Goal: Task Accomplishment & Management: Complete application form

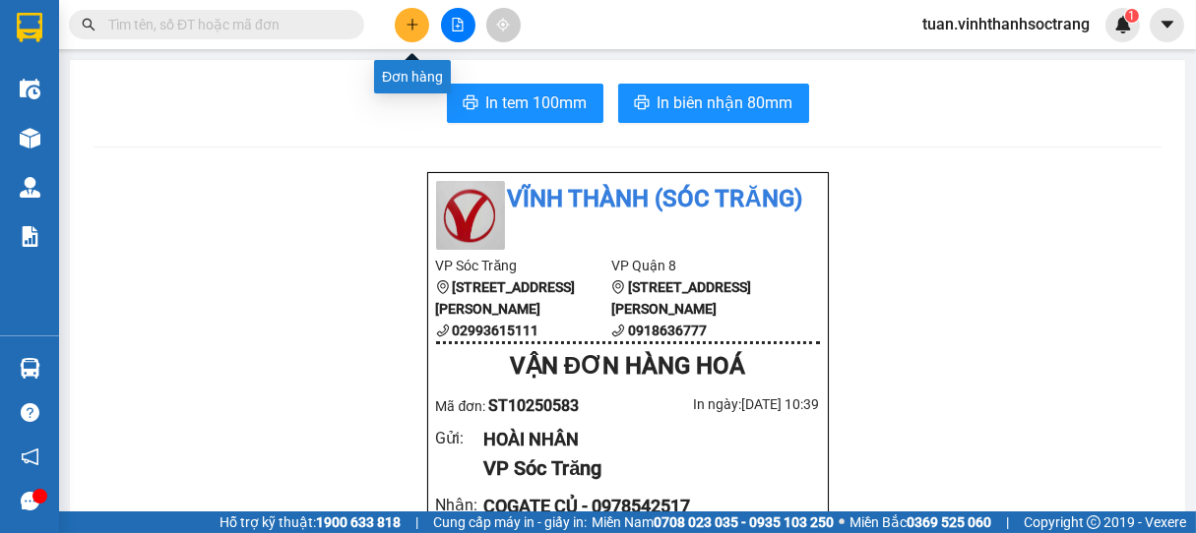
click at [414, 24] on icon "plus" at bounding box center [412, 25] width 14 height 14
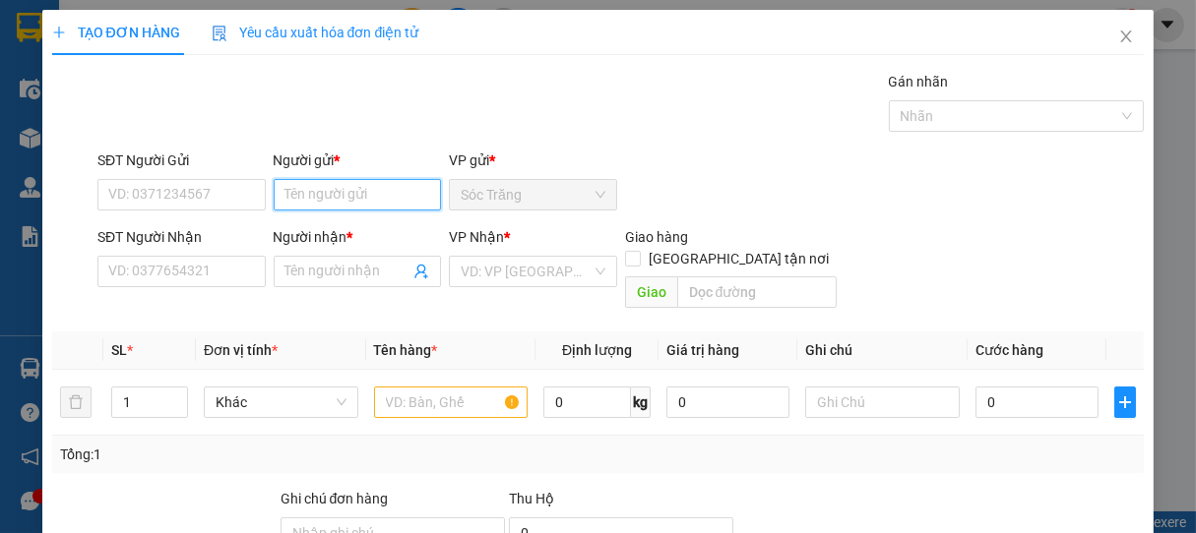
click at [337, 196] on input "Người gửi *" at bounding box center [358, 194] width 168 height 31
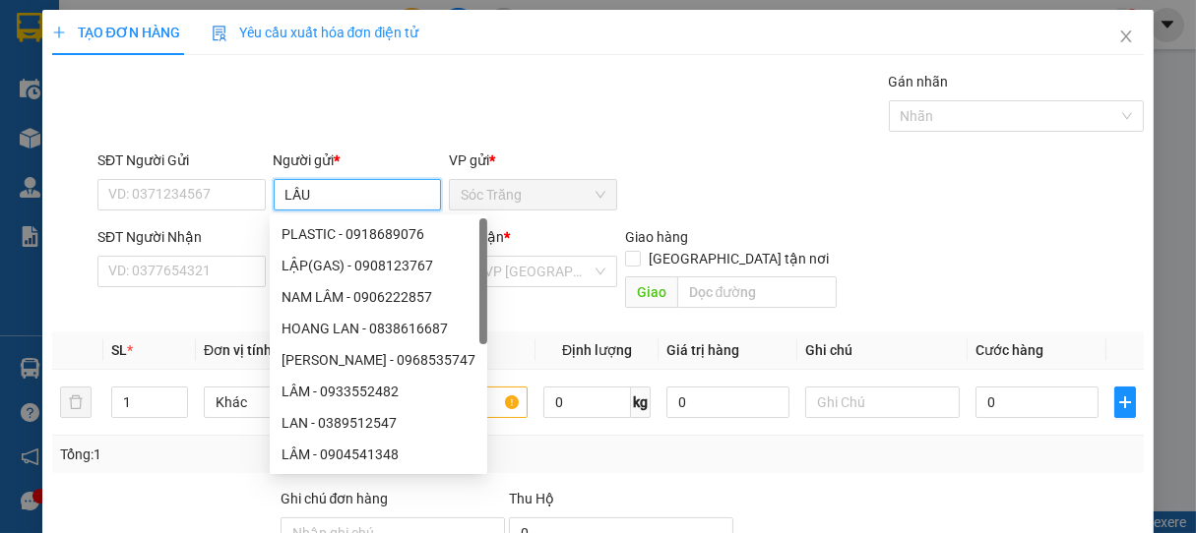
type input "LẦU"
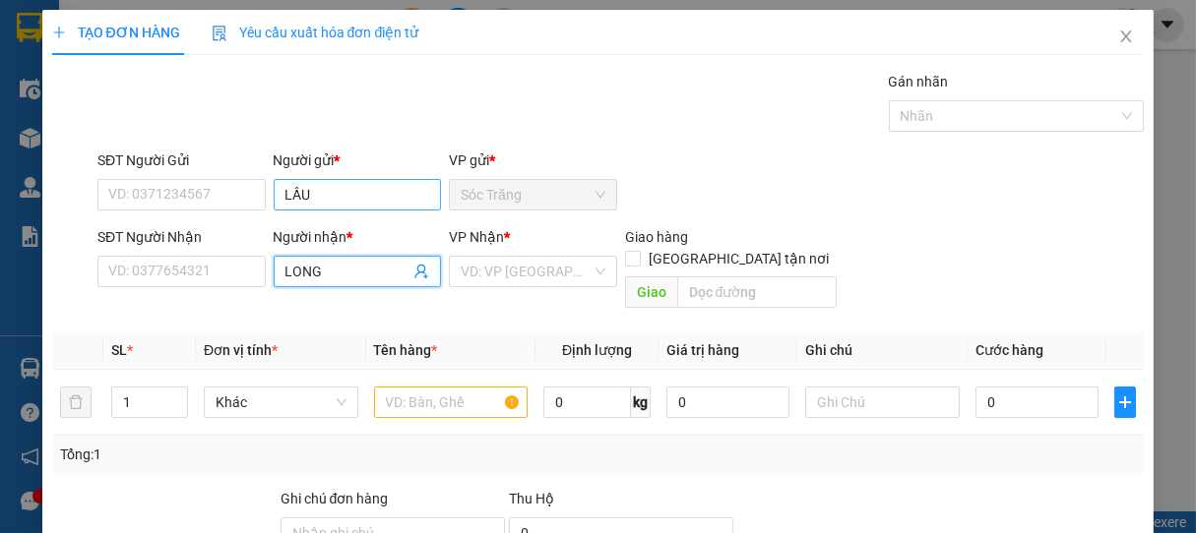
type input "LONG"
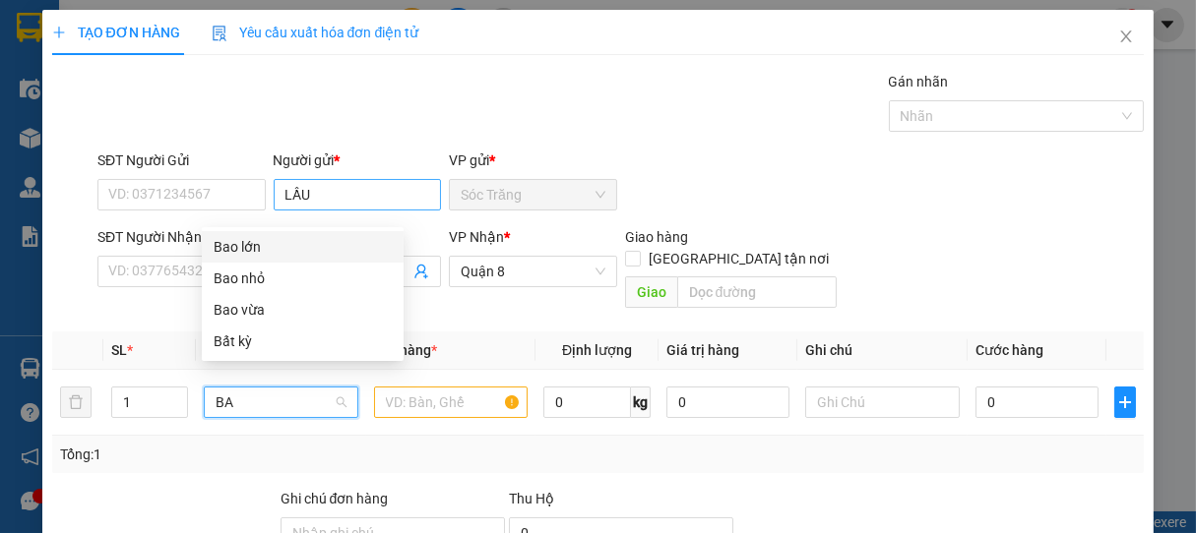
type input "BAO"
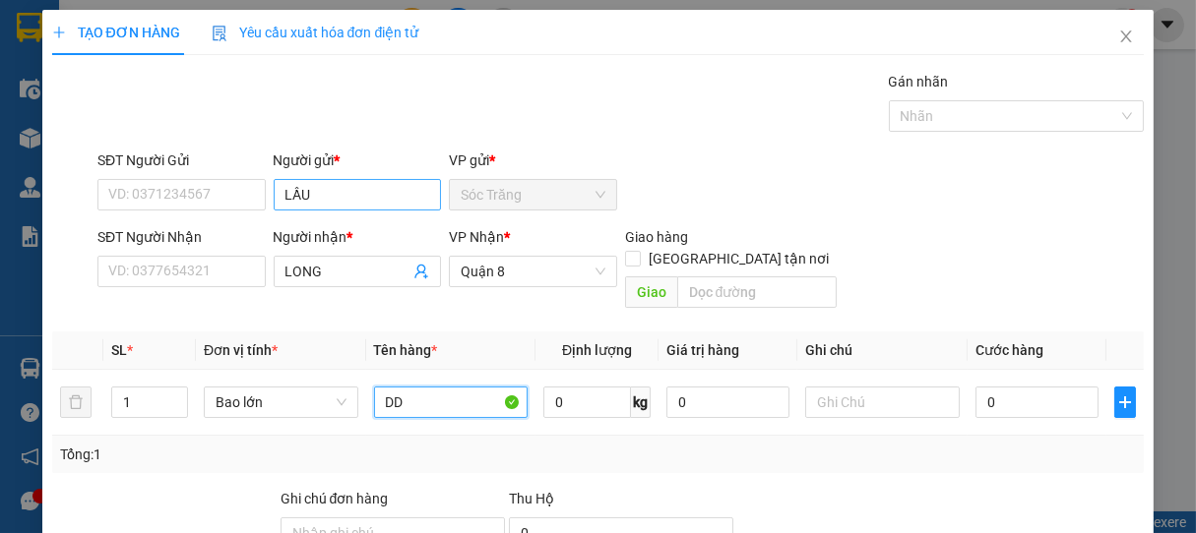
type input "DD"
type input "40"
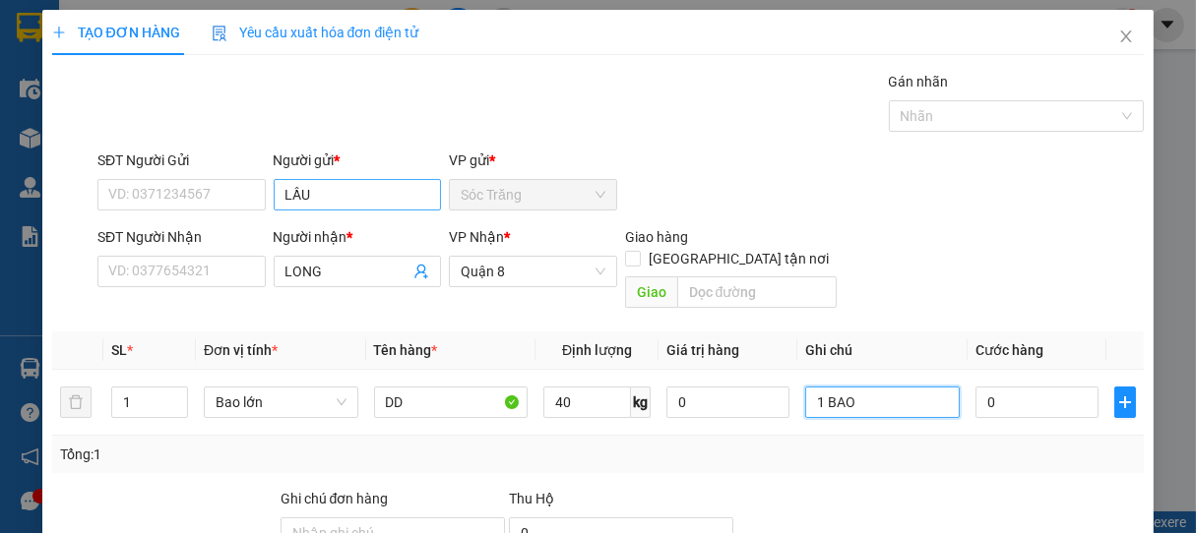
type input "1 BAO"
type input "3"
type input "30"
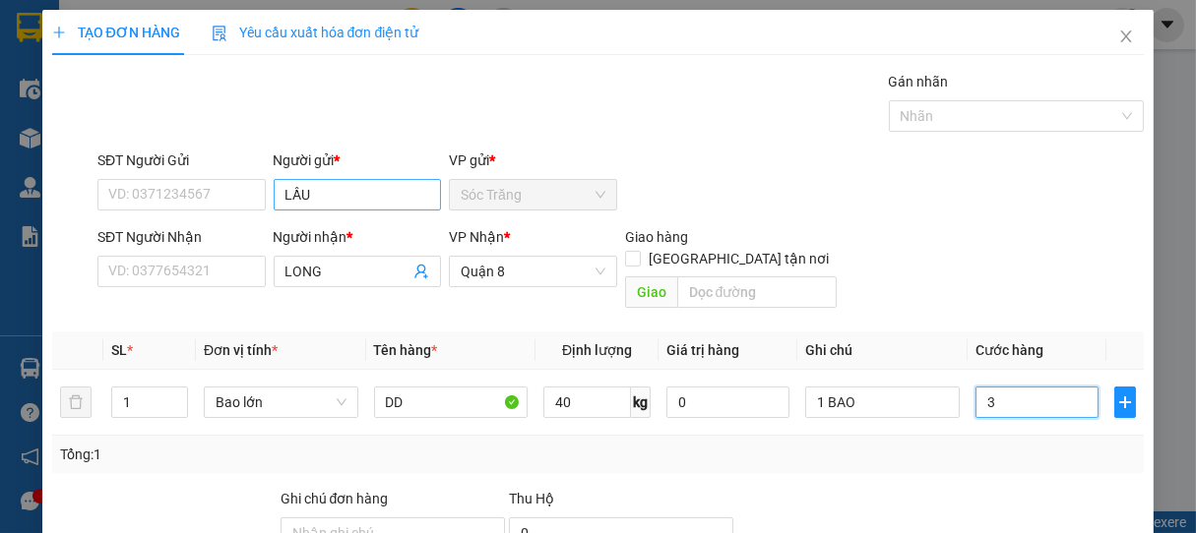
type input "30"
type input "300"
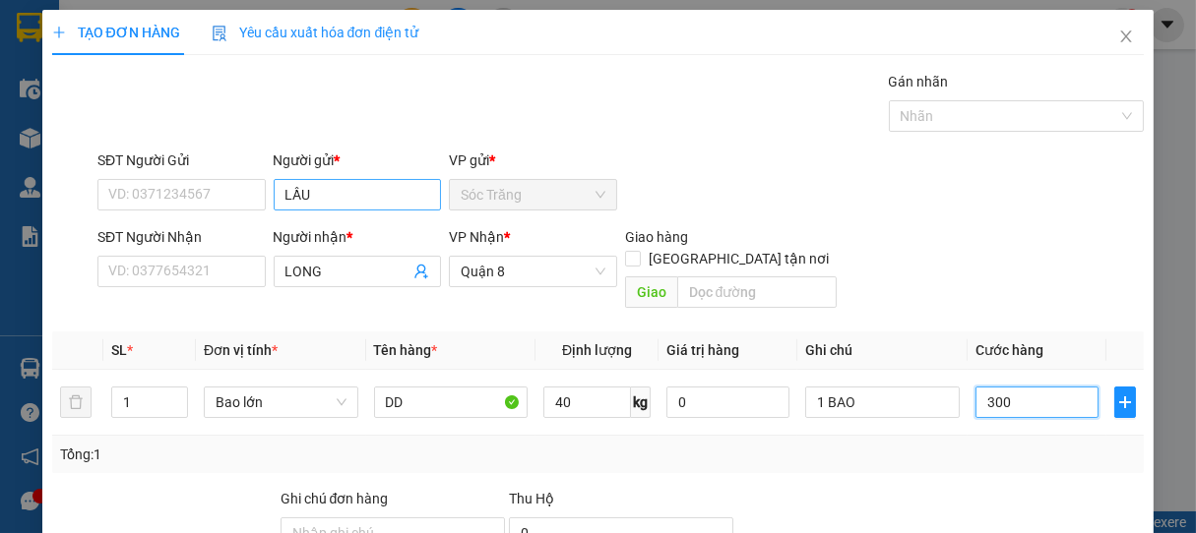
type input "3.000"
type input "30.000"
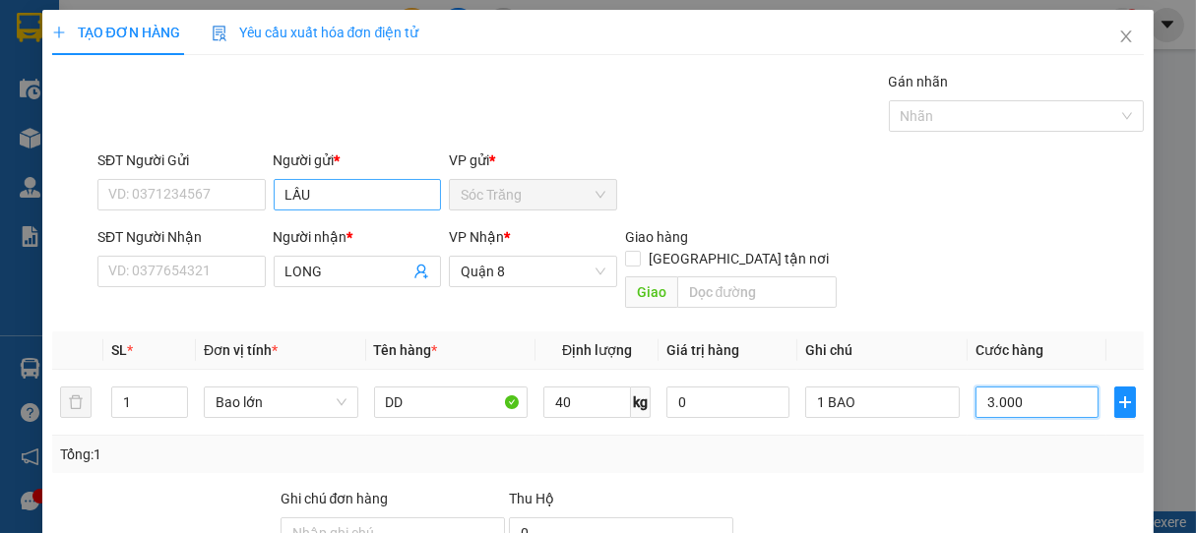
type input "30.000"
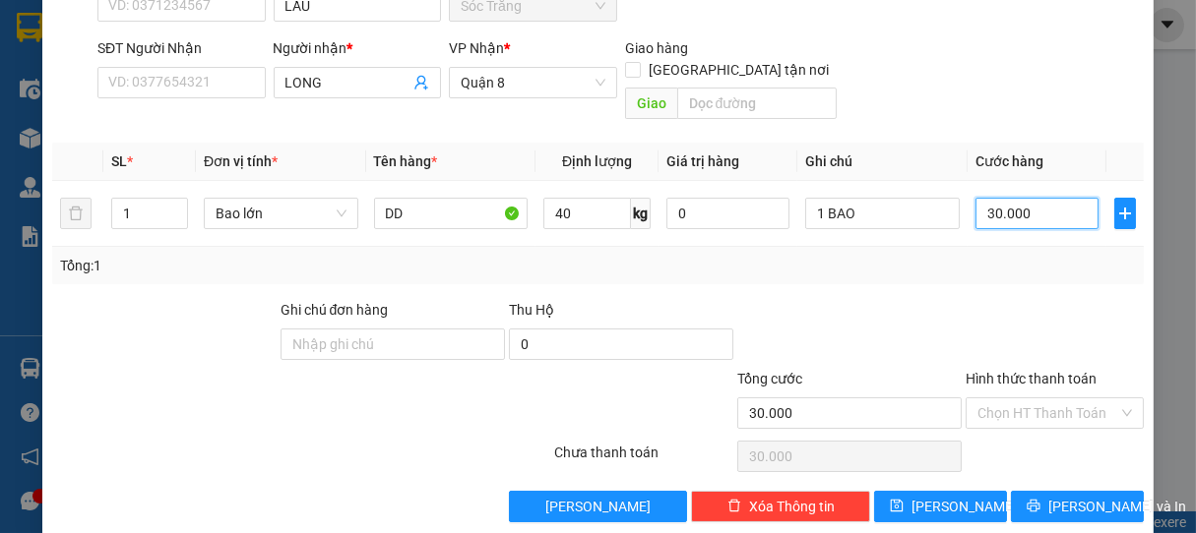
scroll to position [193, 0]
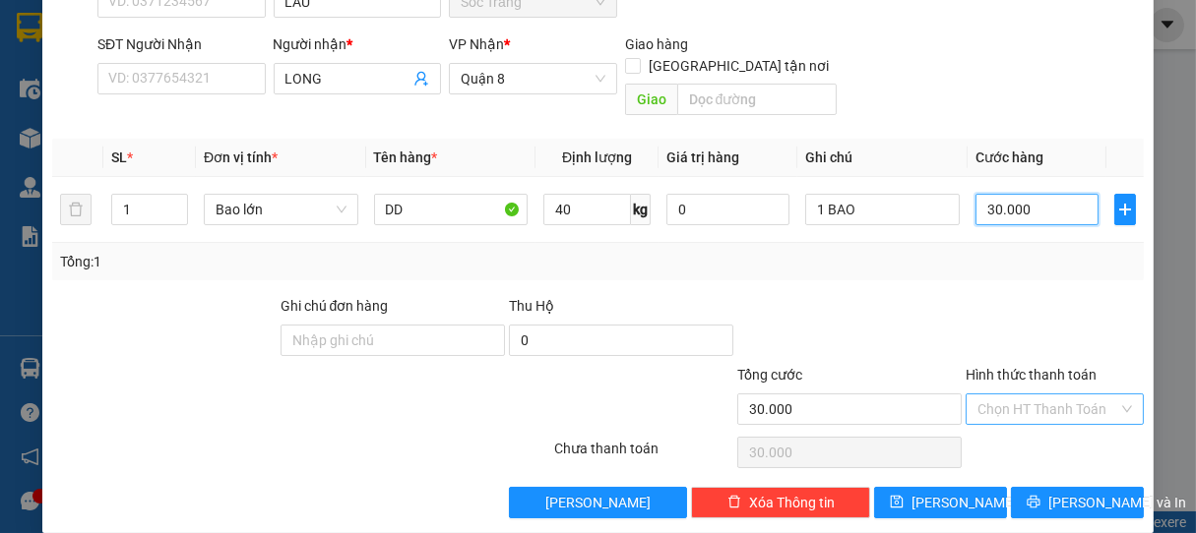
type input "30.000"
click at [996, 395] on input "Hình thức thanh toán" at bounding box center [1048, 410] width 142 height 30
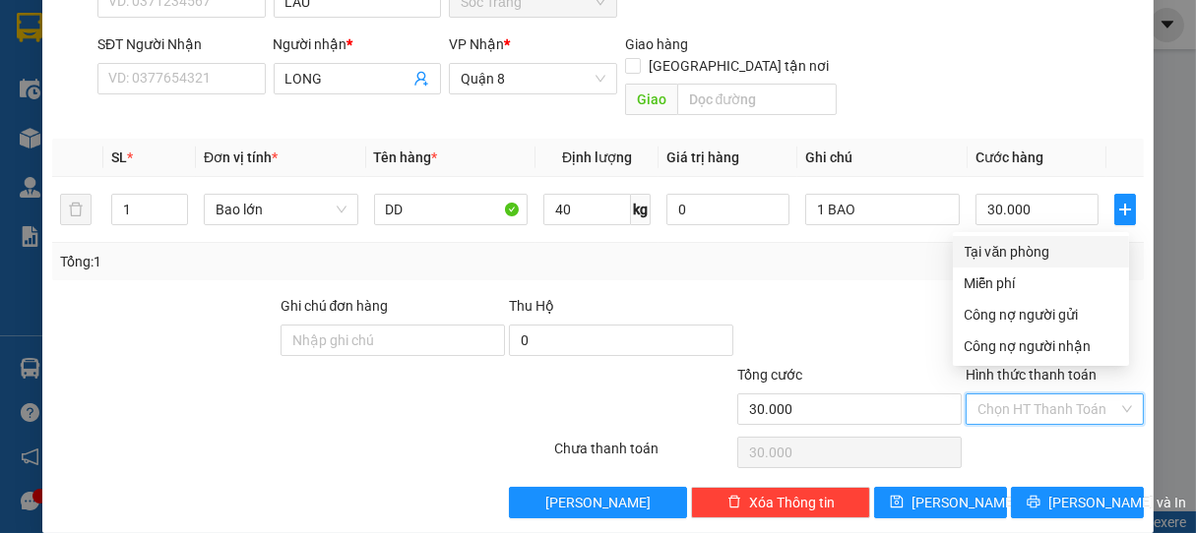
click at [1028, 252] on div "Tại văn phòng" at bounding box center [1040, 252] width 153 height 22
type input "0"
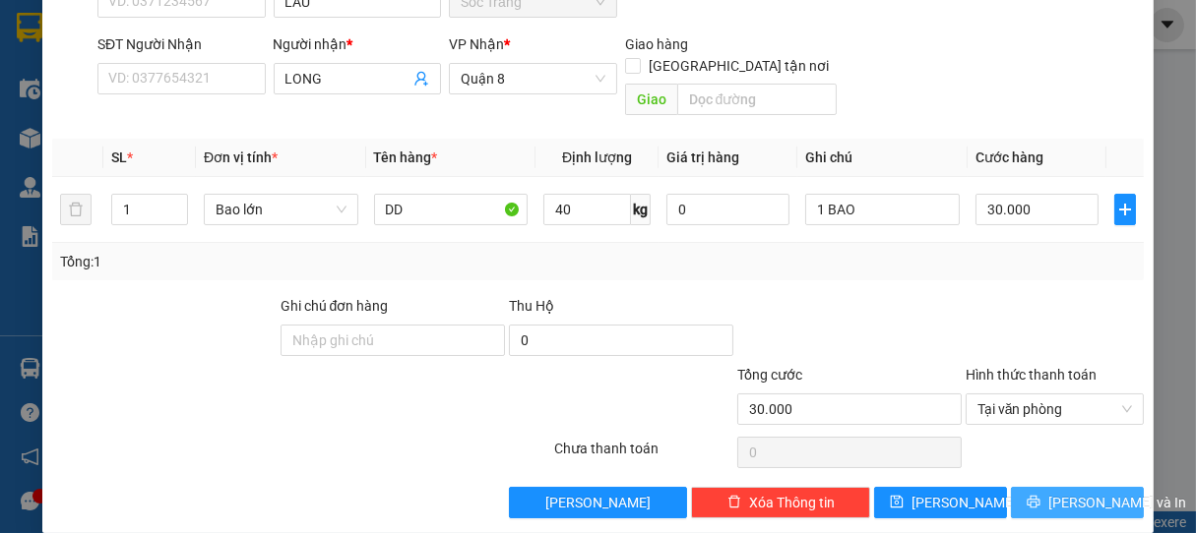
click at [1058, 492] on span "[PERSON_NAME] và In" at bounding box center [1117, 503] width 138 height 22
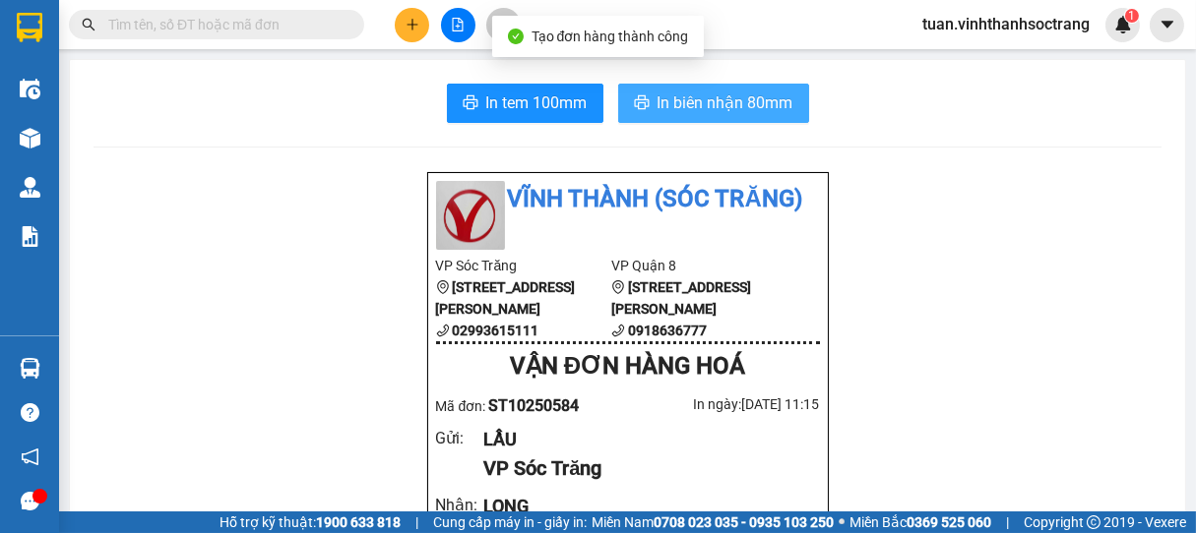
click at [724, 105] on span "In biên nhận 80mm" at bounding box center [725, 103] width 136 height 25
click at [711, 104] on span "In biên nhận 80mm" at bounding box center [725, 103] width 136 height 25
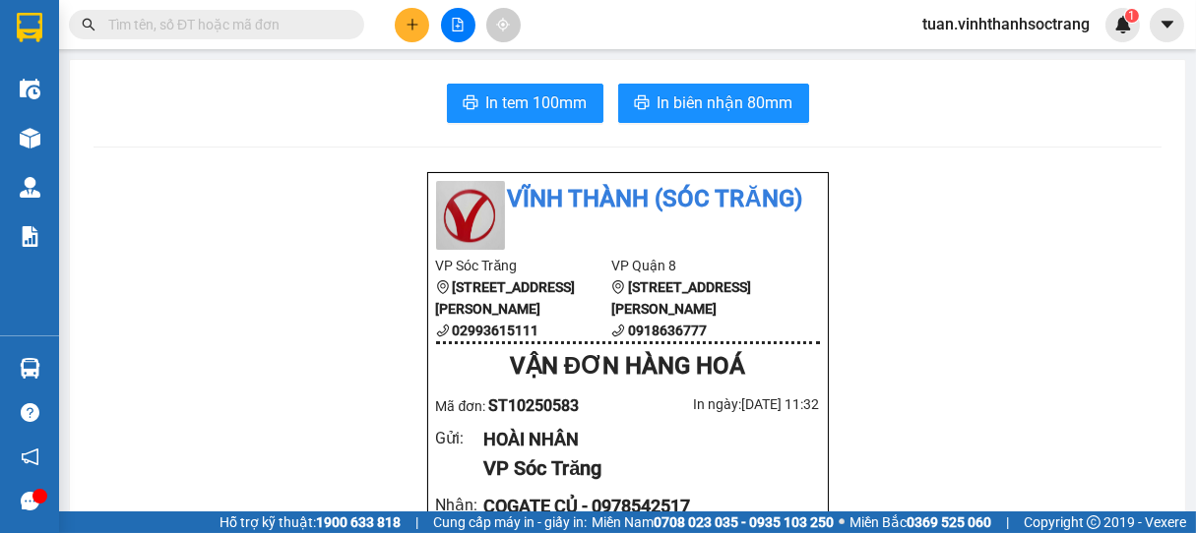
click at [417, 34] on button at bounding box center [412, 25] width 34 height 34
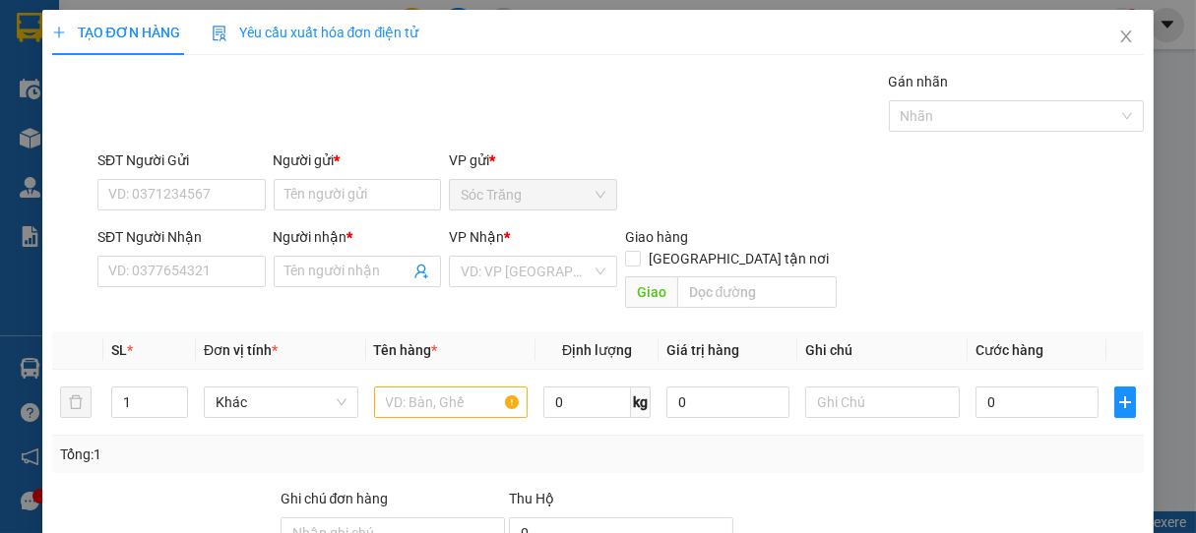
click at [362, 172] on div "Người gửi *" at bounding box center [358, 165] width 168 height 30
click at [359, 199] on input "Người gửi *" at bounding box center [358, 194] width 168 height 31
type input "NHÃ HẰNG"
click at [303, 263] on input "Người nhận *" at bounding box center [347, 272] width 125 height 22
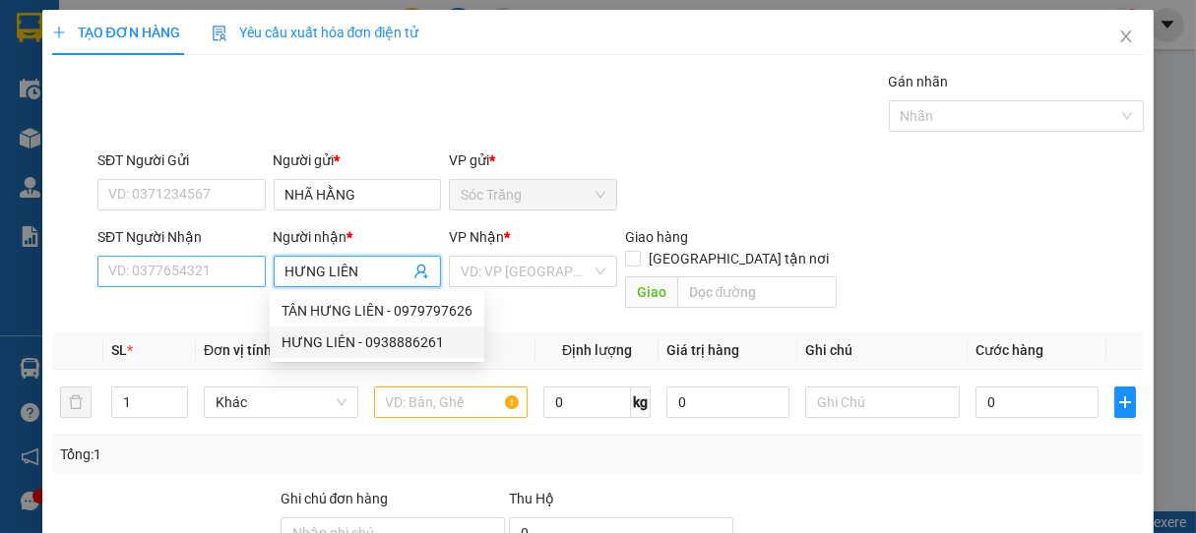
type input "HƯNG LIÊN"
click at [119, 278] on input "SĐT Người Nhận" at bounding box center [181, 271] width 168 height 31
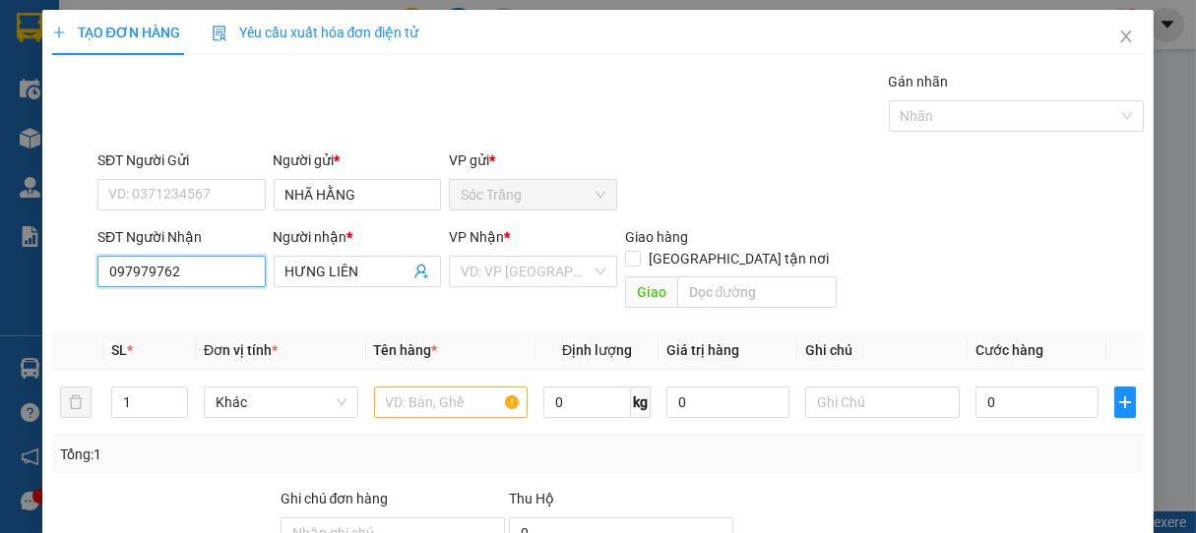
type input "0979797626"
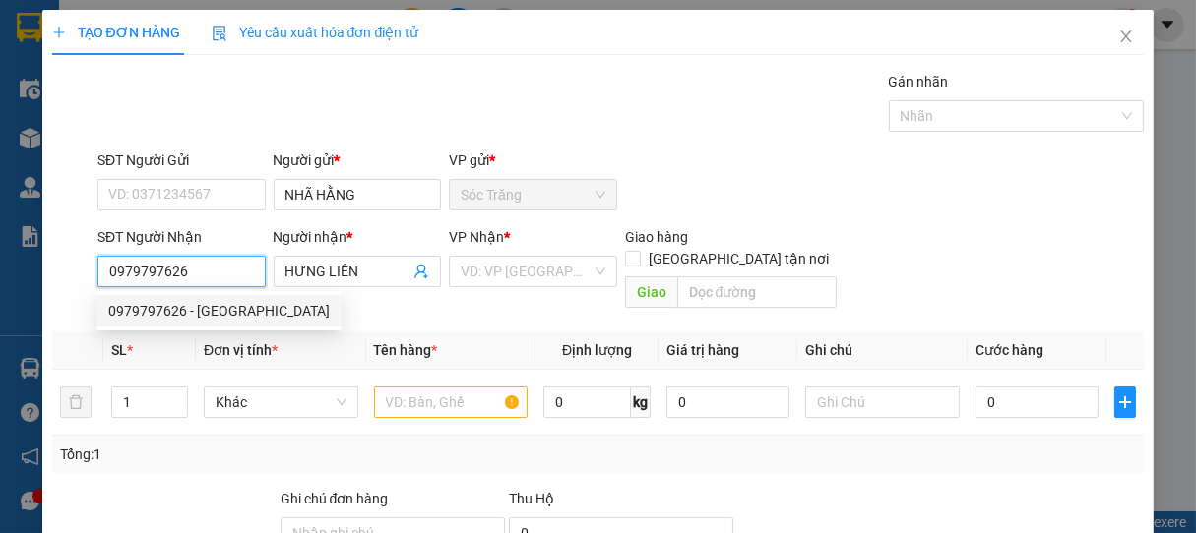
click at [280, 311] on div "0979797626 - [GEOGRAPHIC_DATA]" at bounding box center [218, 311] width 221 height 22
type input "TÂN HƯNG LIÊN"
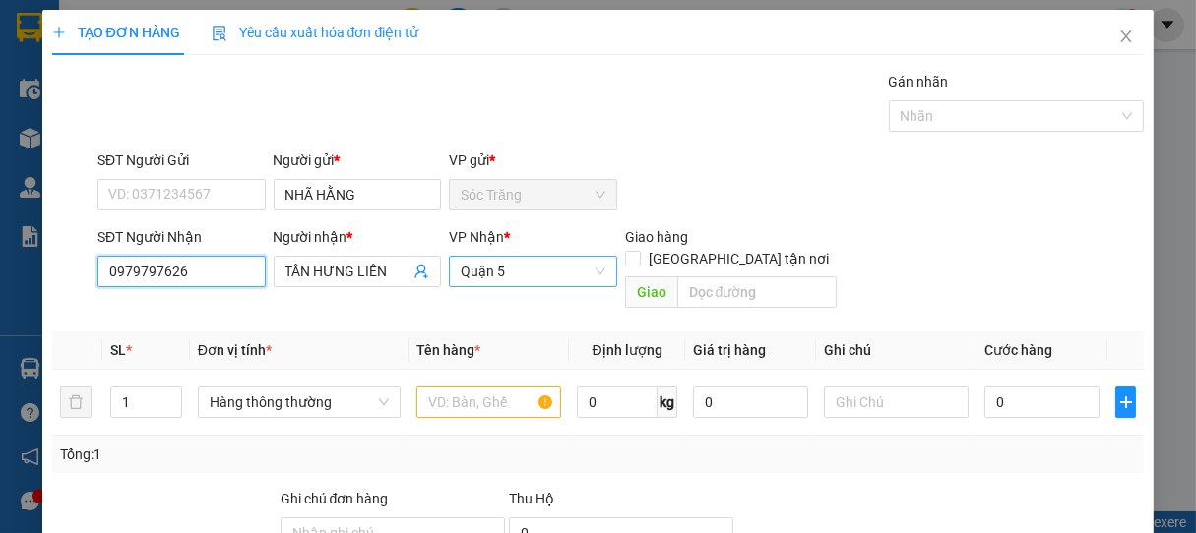
click at [575, 270] on span "Quận 5" at bounding box center [533, 272] width 145 height 30
type input "0979797626"
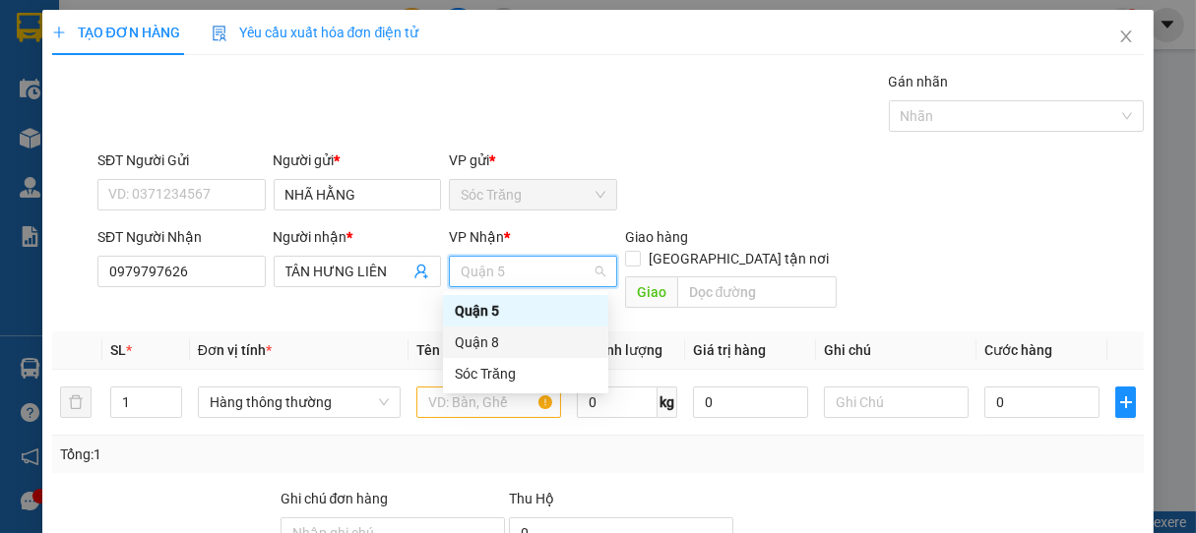
click at [475, 344] on div "Quận 8" at bounding box center [526, 343] width 142 height 22
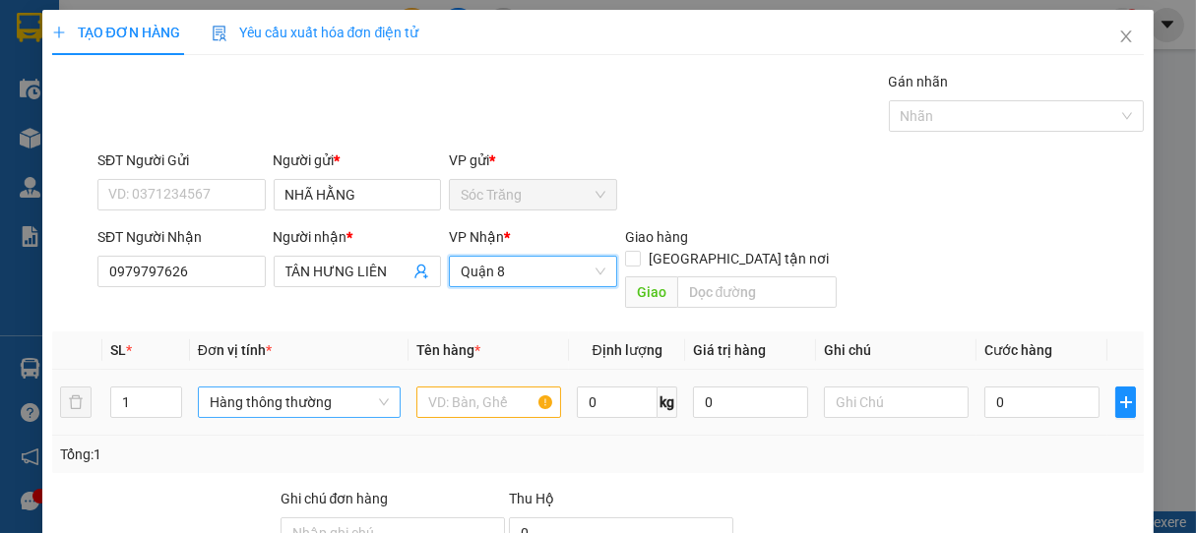
click at [300, 388] on span "Hàng thông thường" at bounding box center [299, 403] width 179 height 30
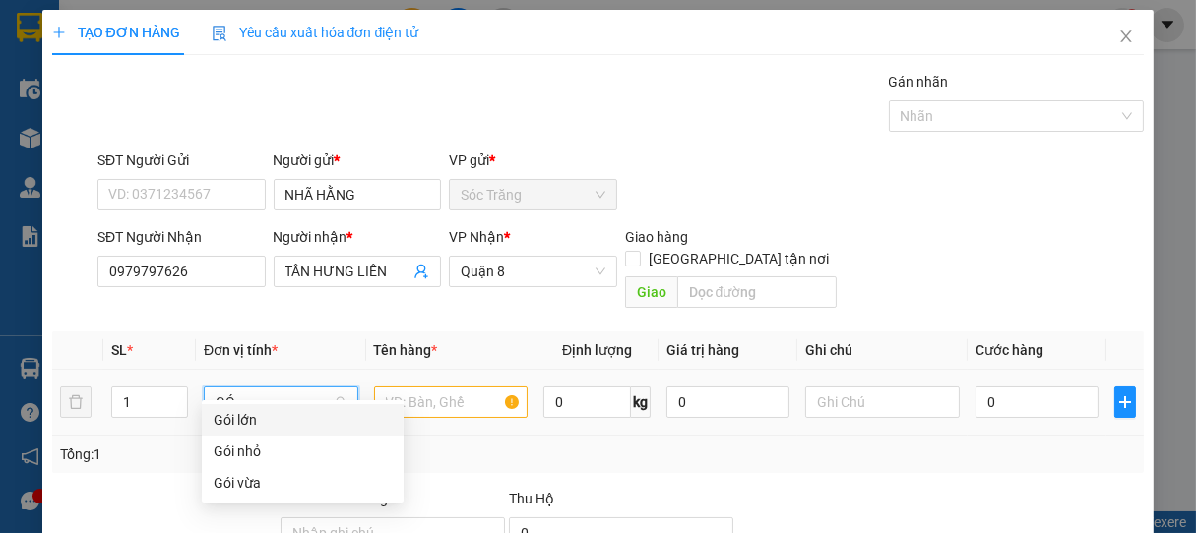
type input "GÓI"
click at [235, 442] on div "Gói nhỏ" at bounding box center [303, 452] width 178 height 22
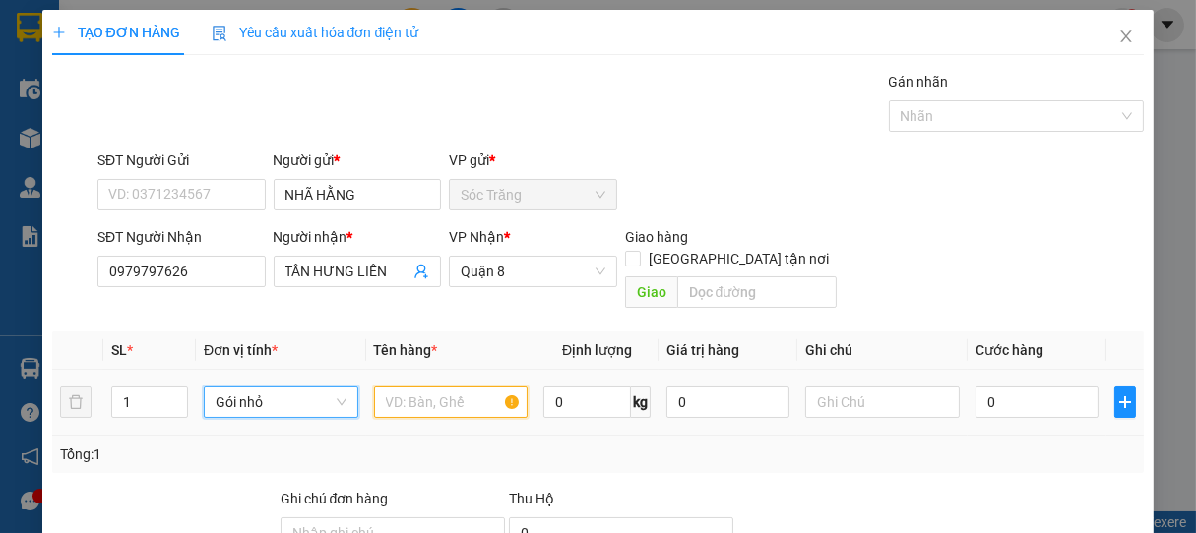
click at [399, 387] on input "text" at bounding box center [451, 402] width 154 height 31
type input "GỐI"
click at [1041, 387] on input "0" at bounding box center [1036, 402] width 123 height 31
type input "2"
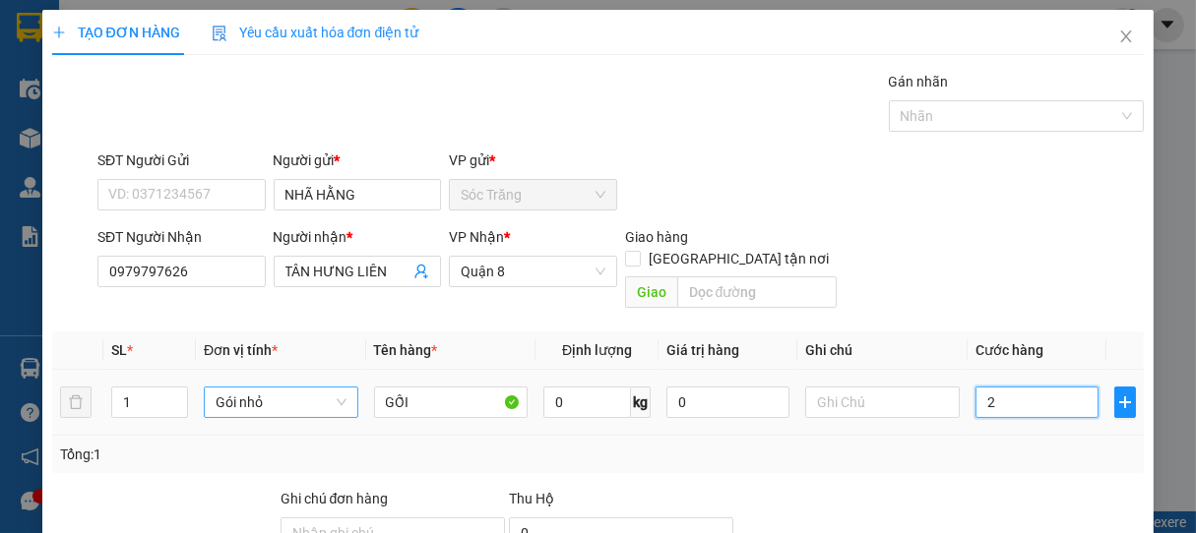
type input "2"
type input "20"
type input "200"
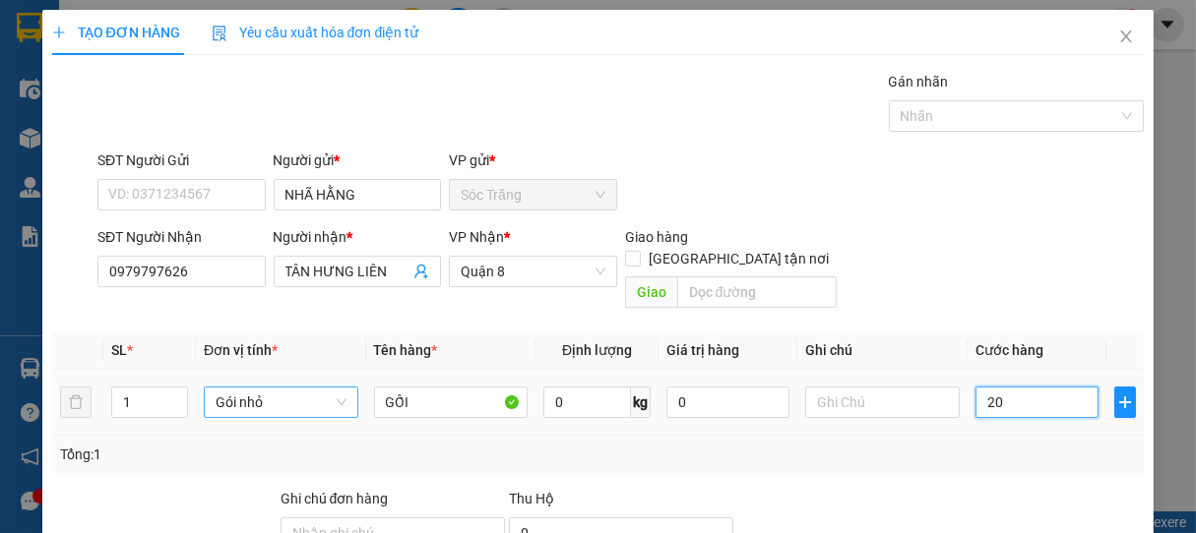
type input "200"
type input "2.000"
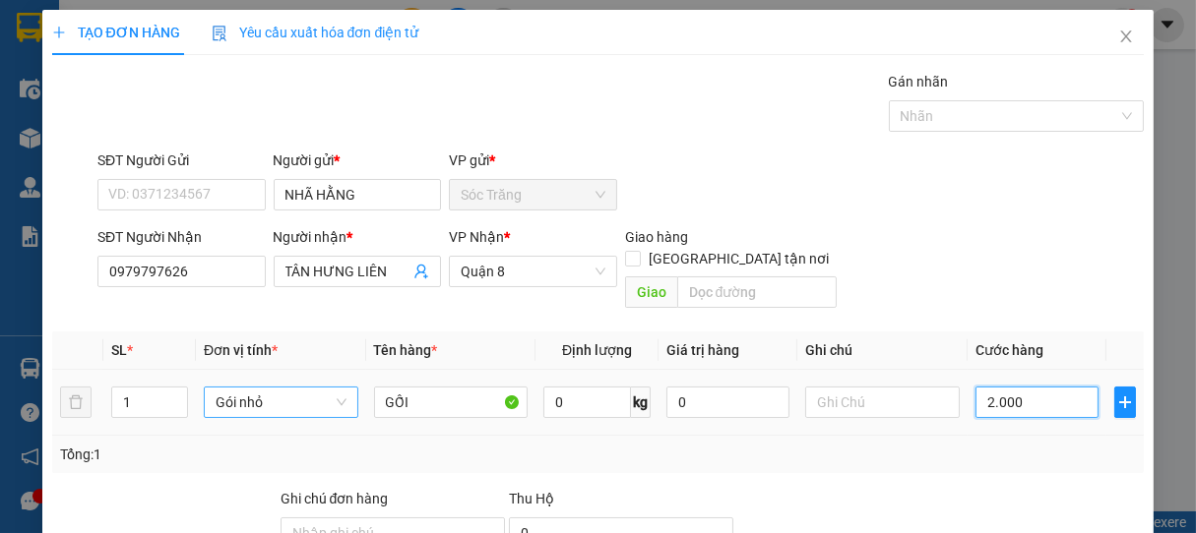
type input "20.000"
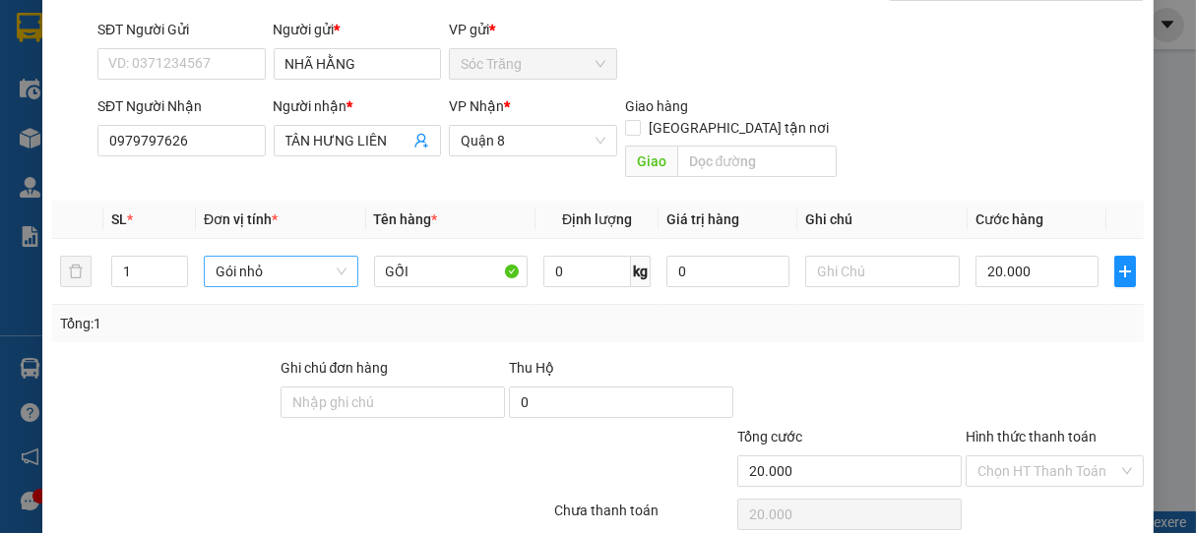
scroll to position [193, 0]
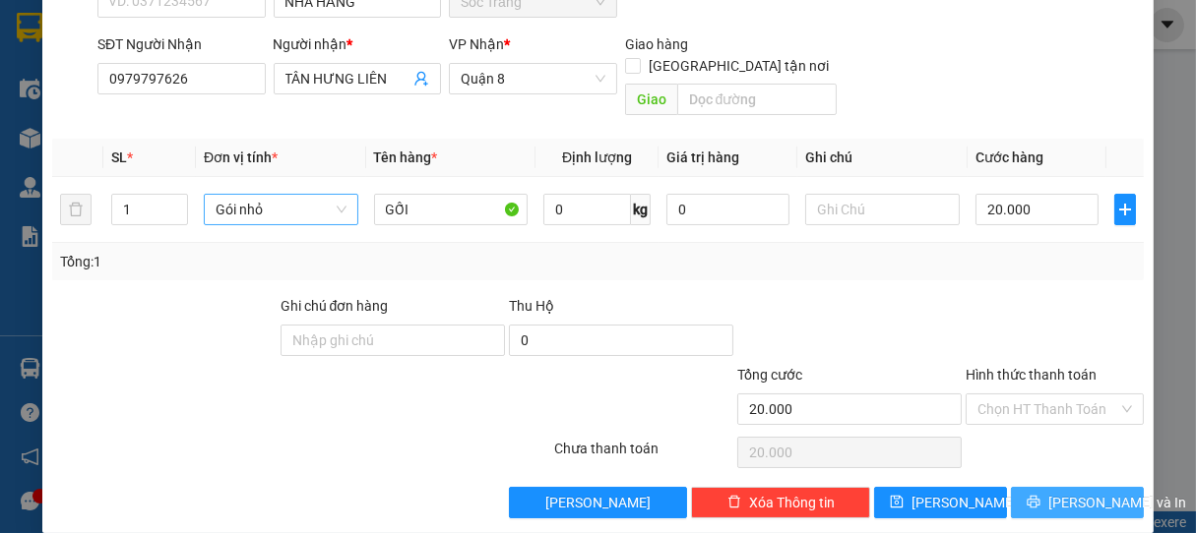
click at [1104, 487] on button "[PERSON_NAME] và In" at bounding box center [1077, 502] width 133 height 31
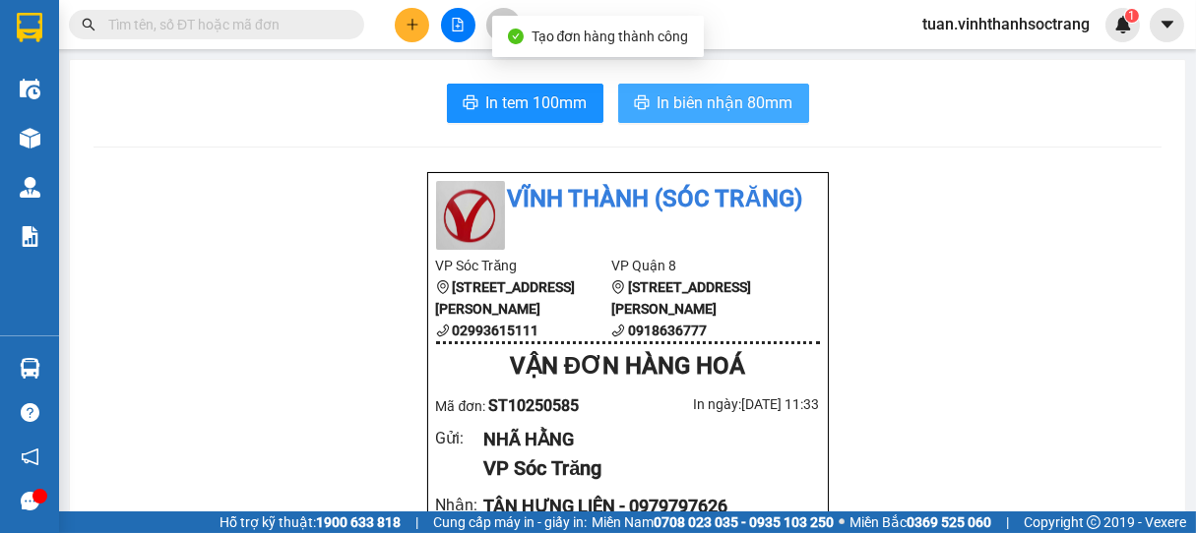
click at [727, 103] on span "In biên nhận 80mm" at bounding box center [725, 103] width 136 height 25
click at [751, 108] on span "In biên nhận 80mm" at bounding box center [725, 103] width 136 height 25
click at [706, 95] on span "In biên nhận 80mm" at bounding box center [725, 103] width 136 height 25
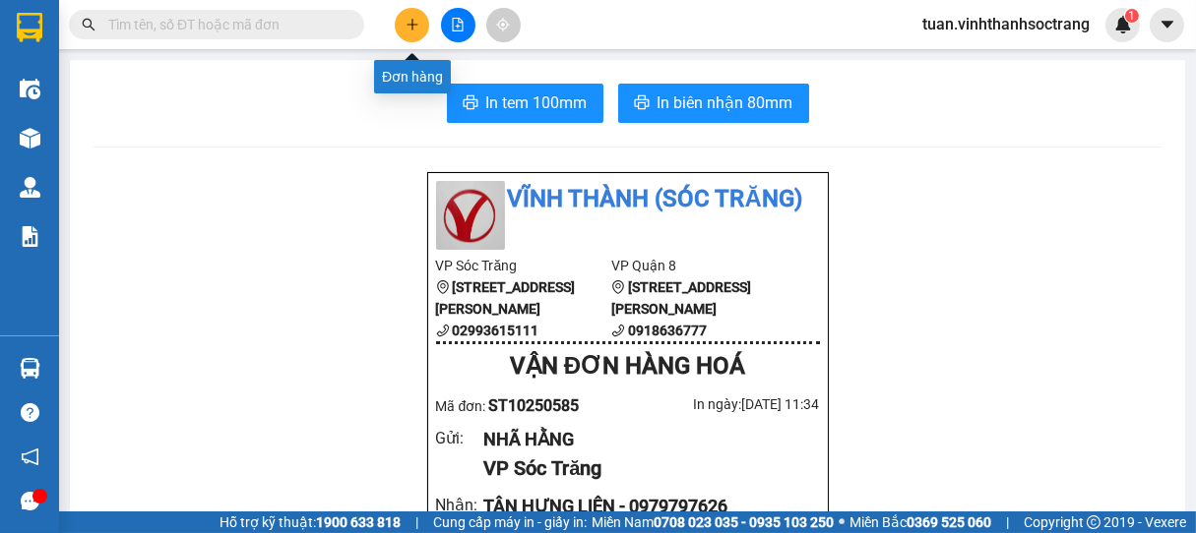
click at [405, 22] on icon "plus" at bounding box center [412, 25] width 14 height 14
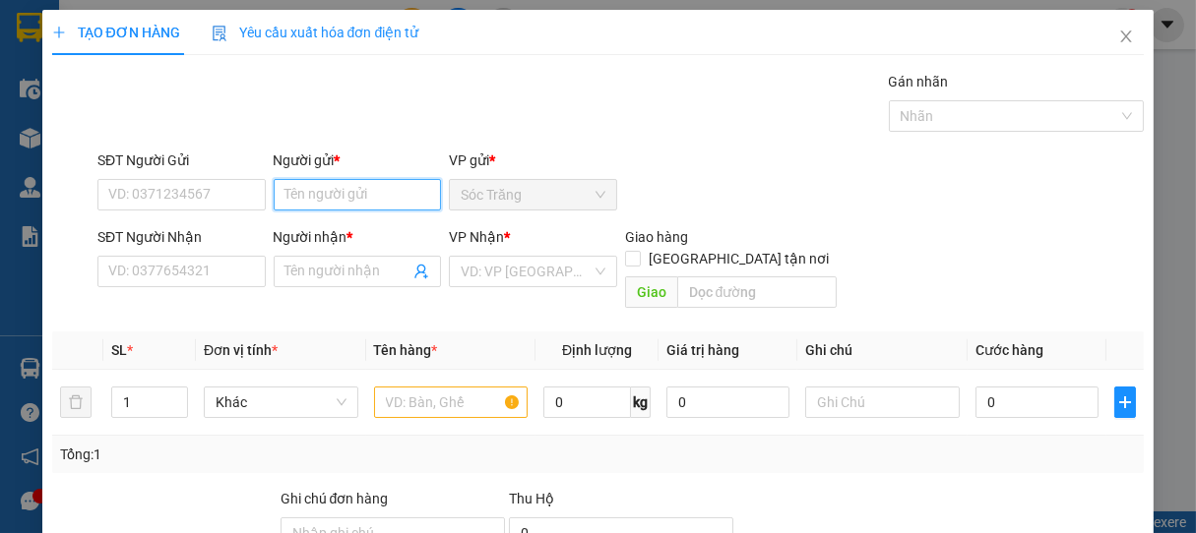
click at [309, 190] on input "Người gửi *" at bounding box center [358, 194] width 168 height 31
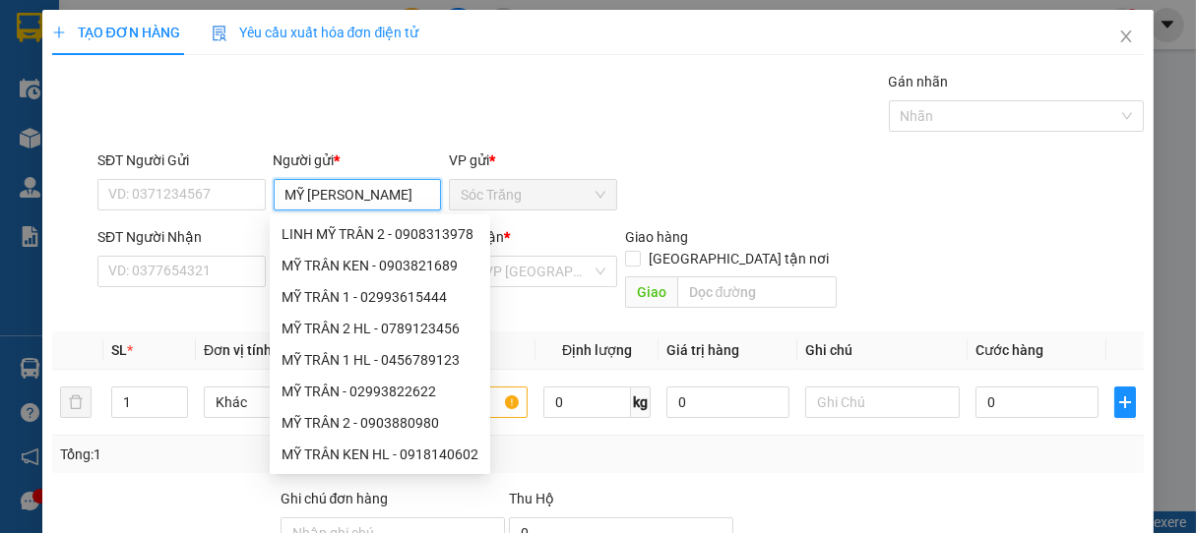
type input "MỸ [PERSON_NAME]"
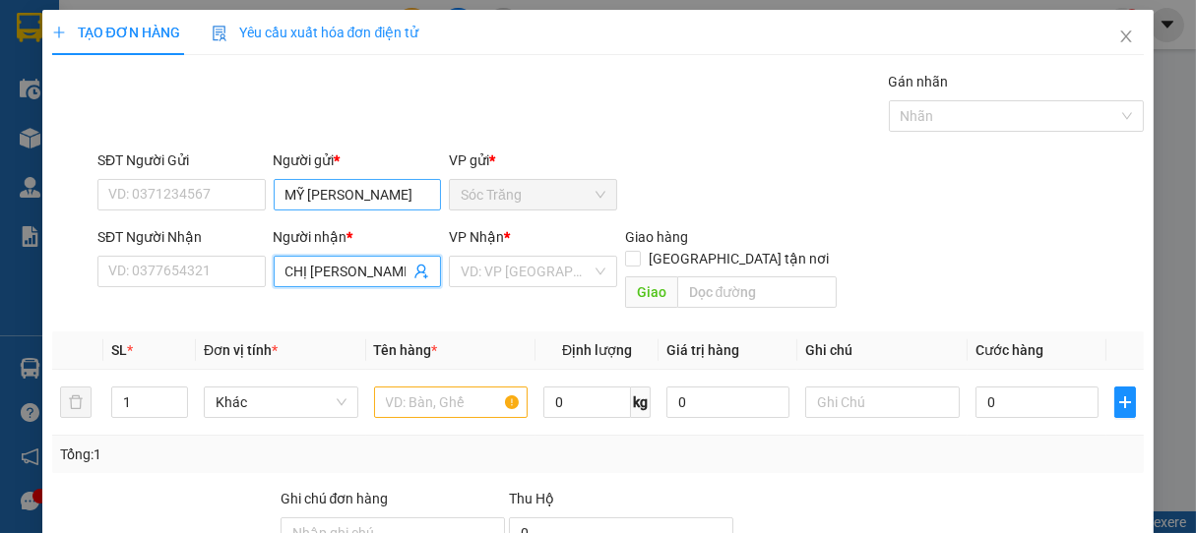
type input "CHỊ [PERSON_NAME]"
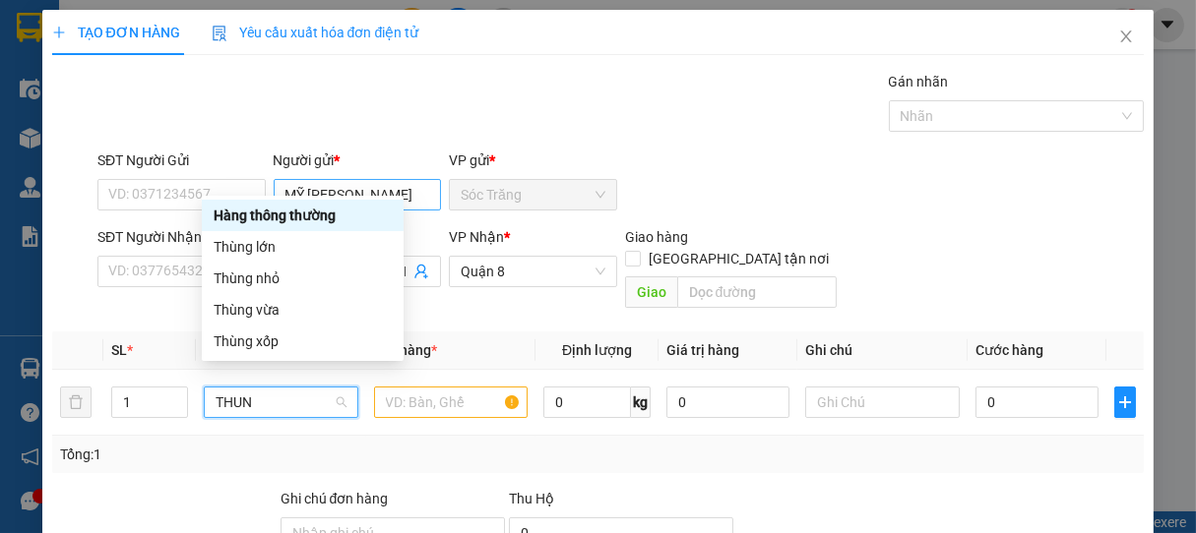
type input "THUNG"
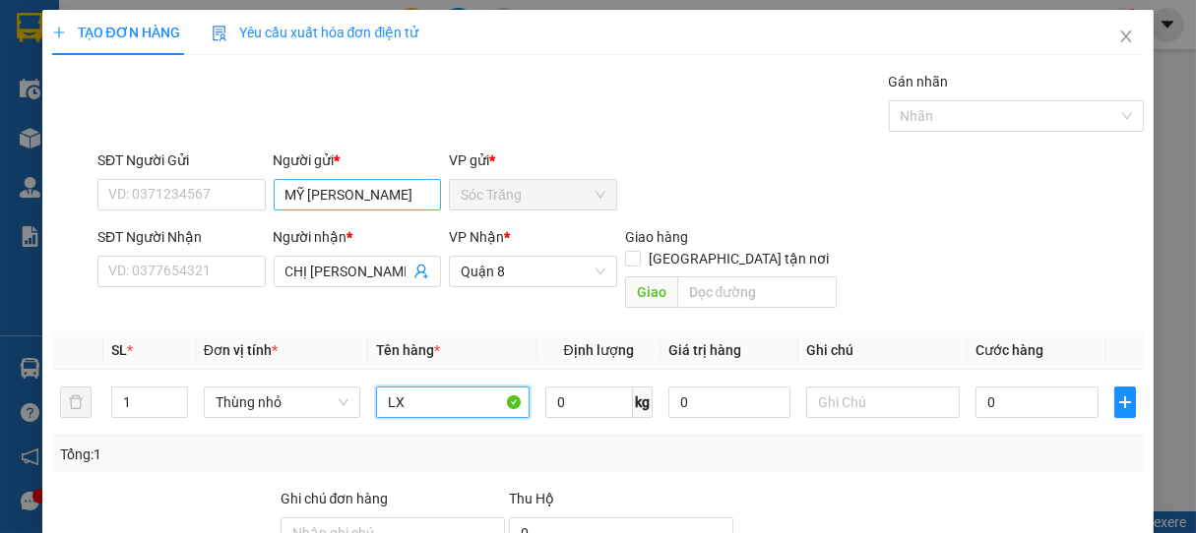
type input "LX"
type input "2"
type input "10"
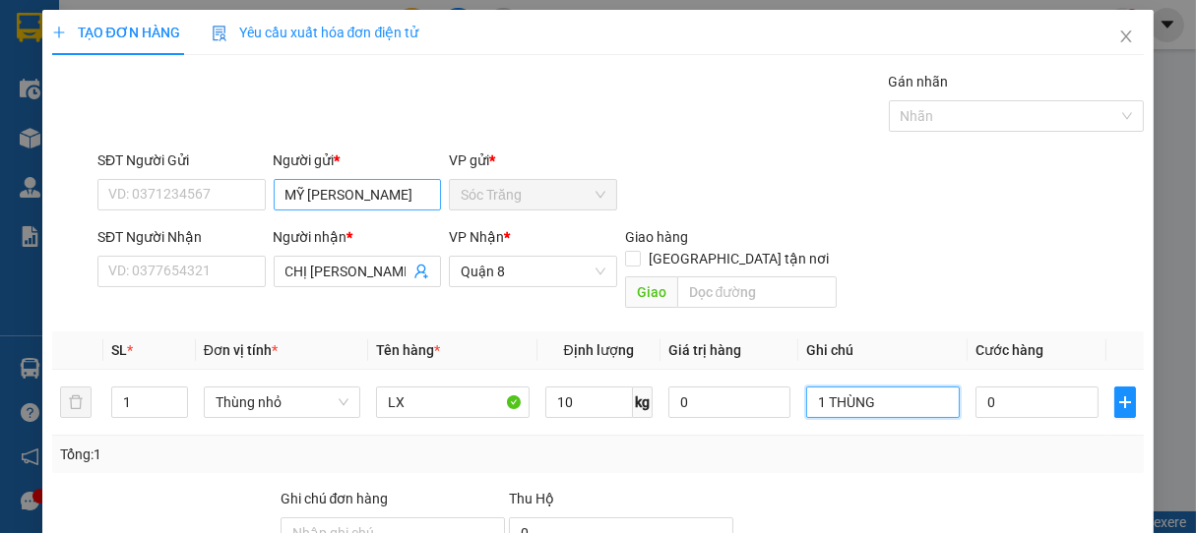
type input "1 THÙNG"
type input "2"
type input "20"
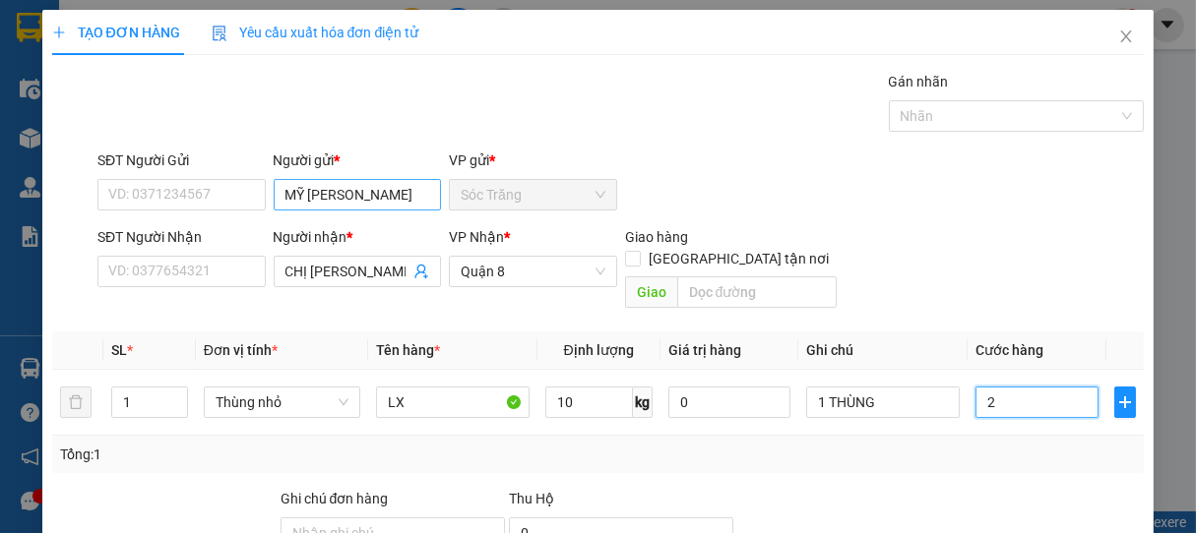
type input "20"
type input "200"
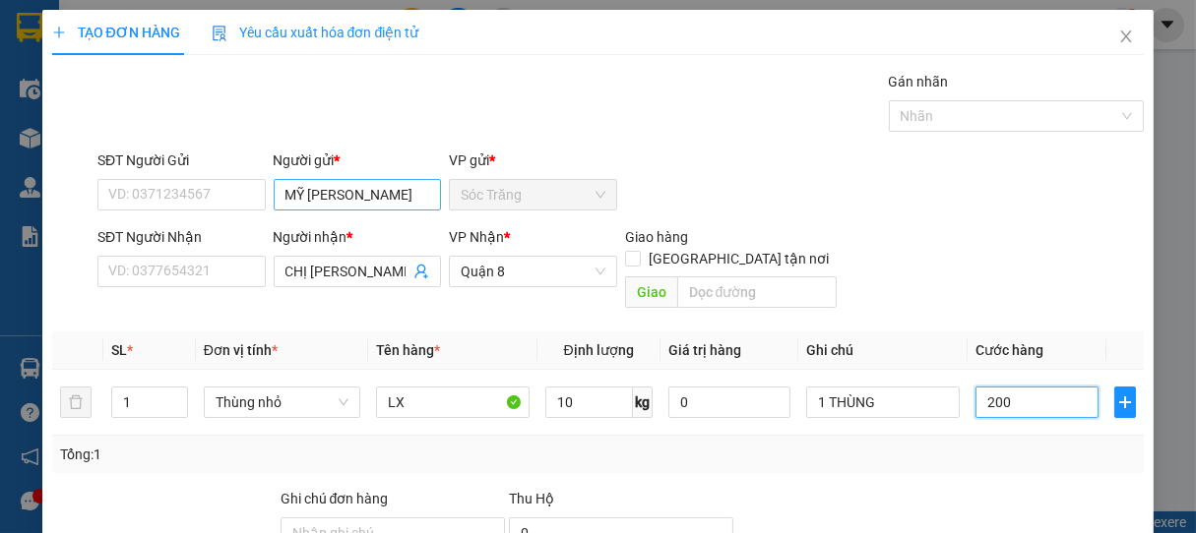
type input "2.000"
type input "20.000"
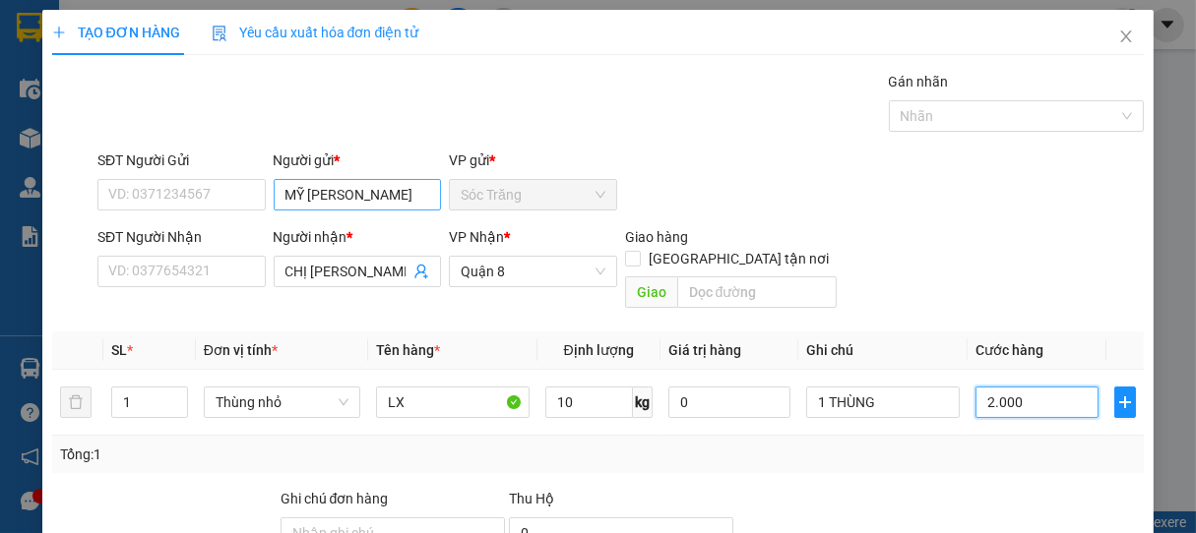
type input "20.000"
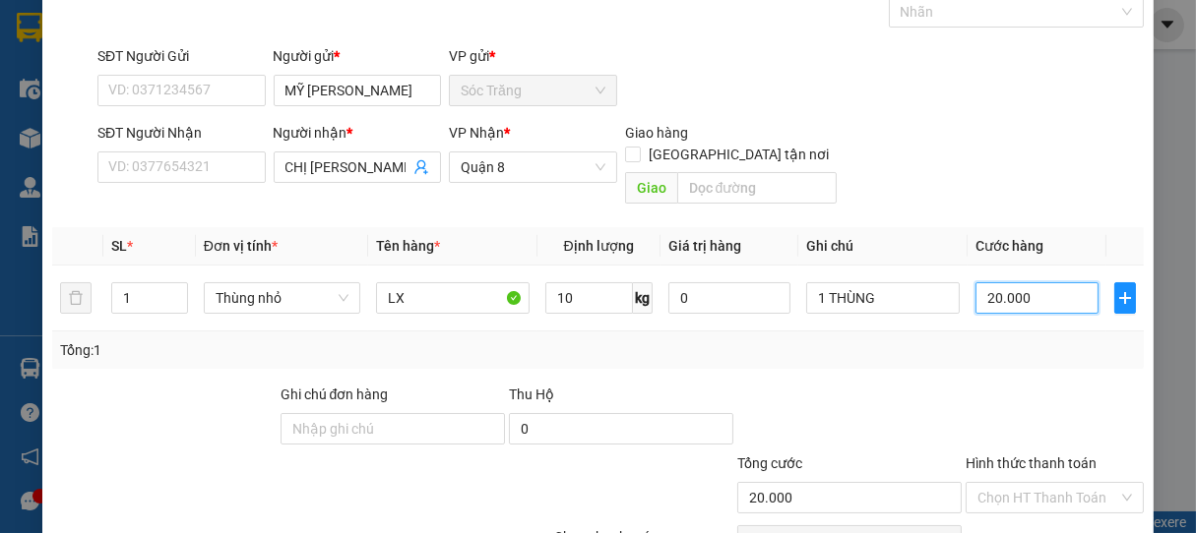
scroll to position [193, 0]
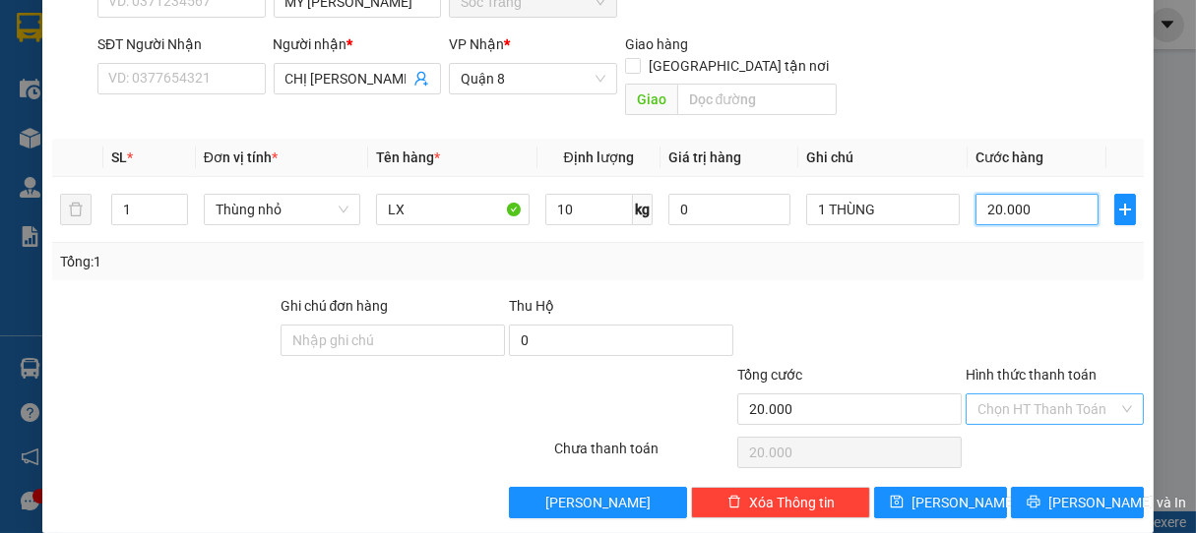
type input "20.000"
drag, startPoint x: 998, startPoint y: 396, endPoint x: 1000, endPoint y: 382, distance: 13.9
click at [998, 395] on input "Hình thức thanh toán" at bounding box center [1048, 410] width 142 height 30
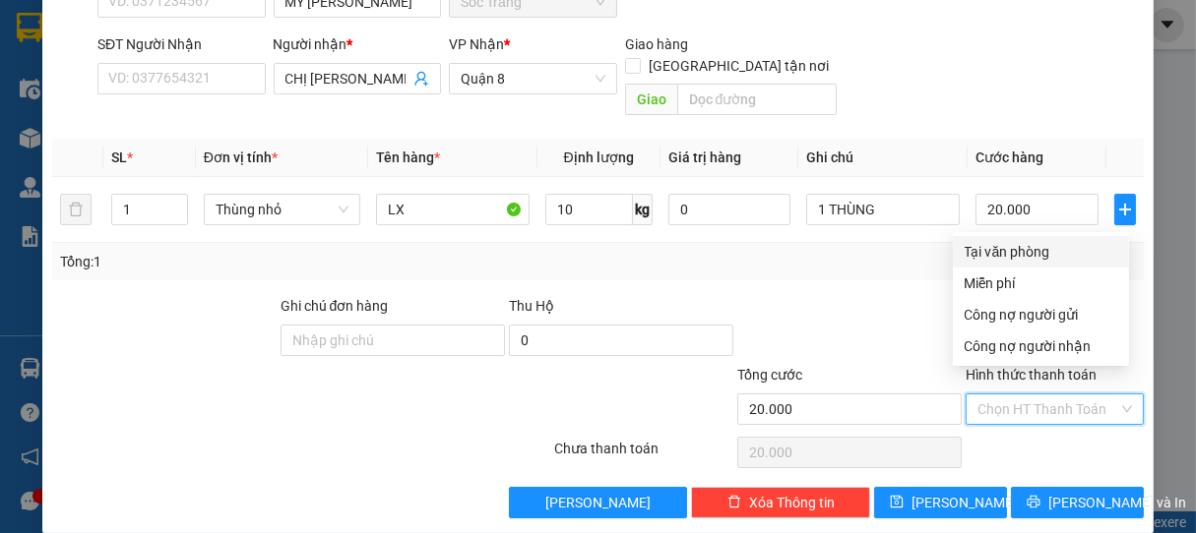
click at [1007, 256] on div "Tại văn phòng" at bounding box center [1040, 252] width 153 height 22
type input "0"
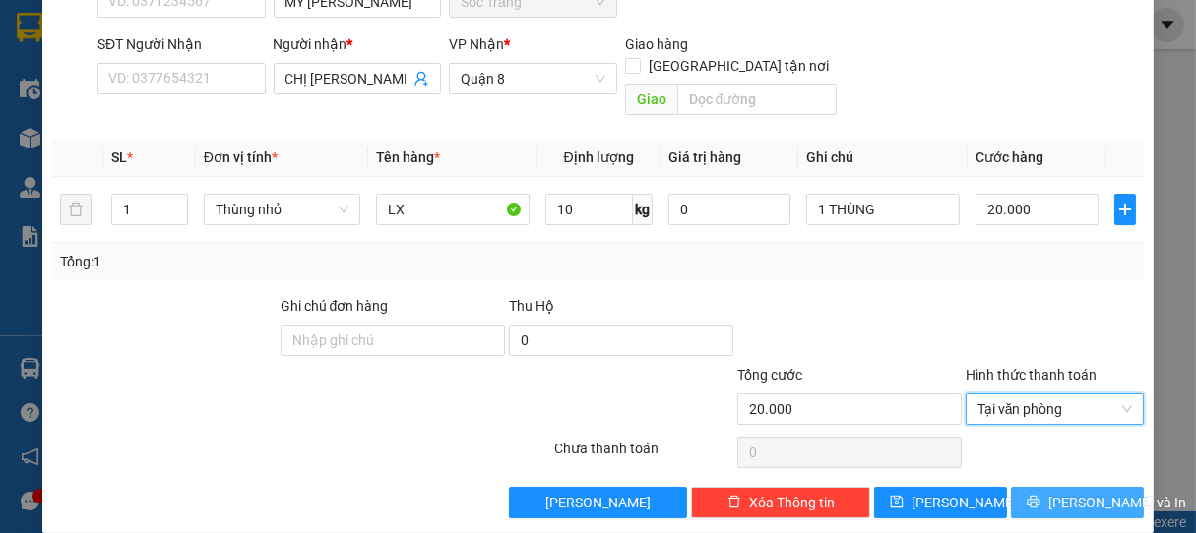
click at [1043, 487] on button "[PERSON_NAME] và In" at bounding box center [1077, 502] width 133 height 31
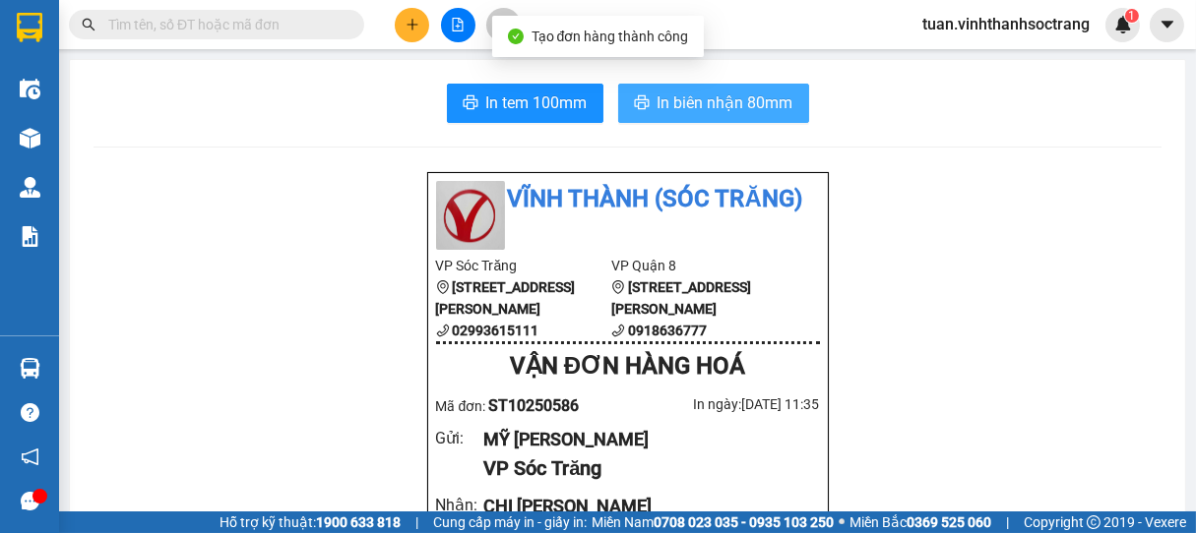
click at [726, 99] on span "In biên nhận 80mm" at bounding box center [725, 103] width 136 height 25
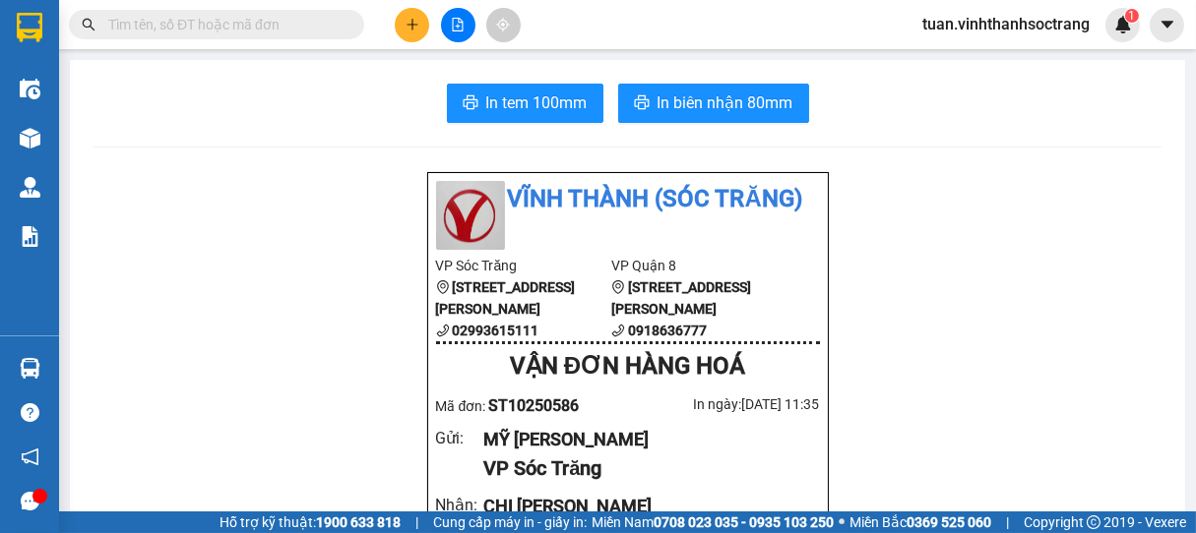
click at [1165, 520] on div "Hỗ trợ kỹ thuật: 1900 633 818 | Cung cấp máy in - giấy in: [GEOGRAPHIC_DATA] 07…" at bounding box center [593, 523] width 1186 height 22
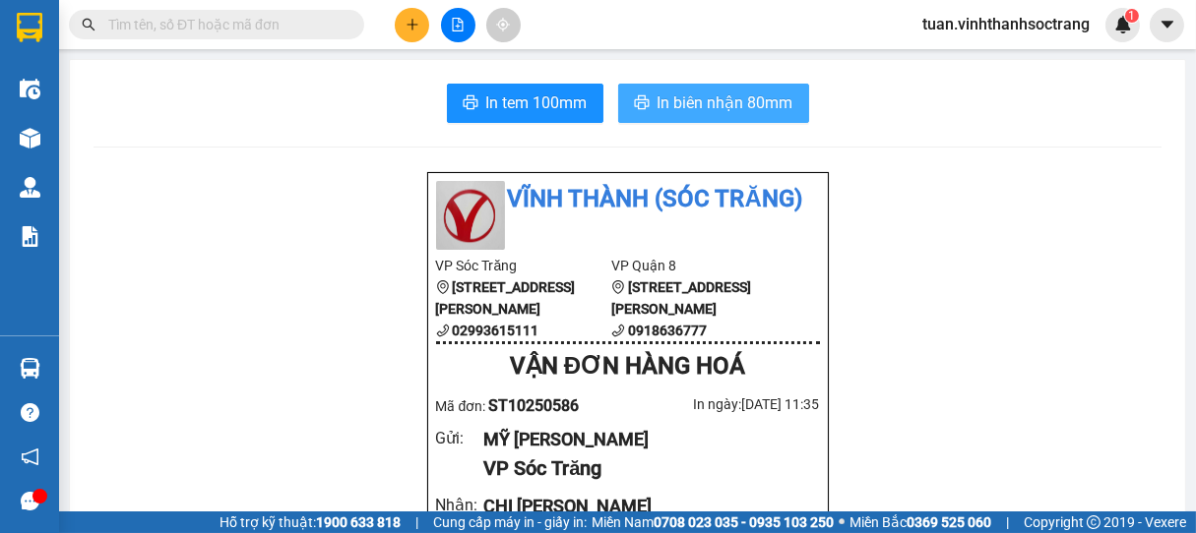
click at [659, 112] on span "In biên nhận 80mm" at bounding box center [725, 103] width 136 height 25
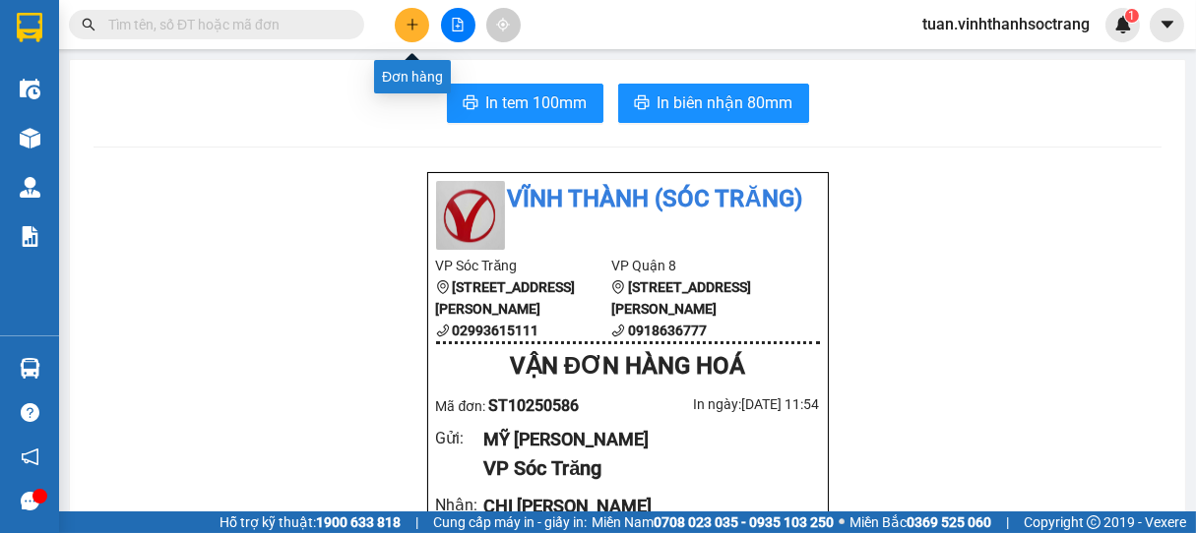
click at [405, 25] on icon "plus" at bounding box center [412, 25] width 14 height 14
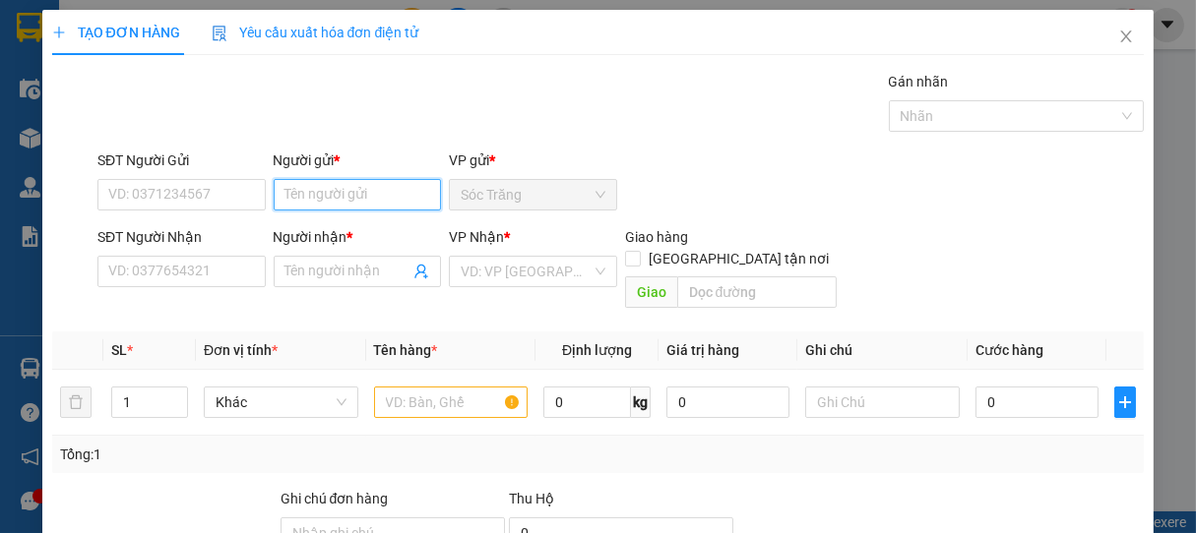
click at [346, 193] on input "Người gửi *" at bounding box center [358, 194] width 168 height 31
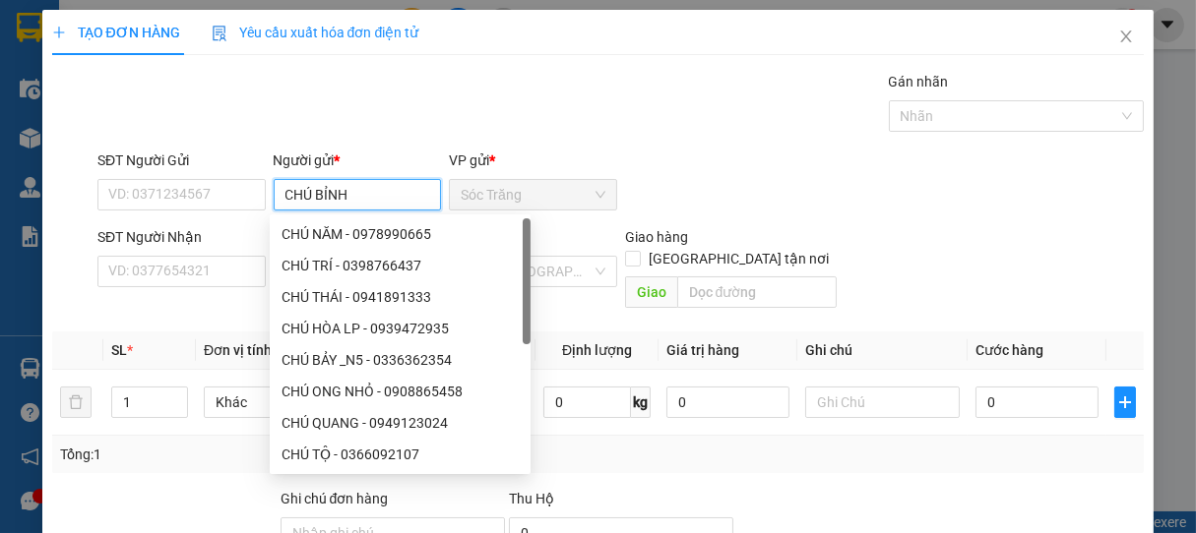
type input "CHÚ BỈNH"
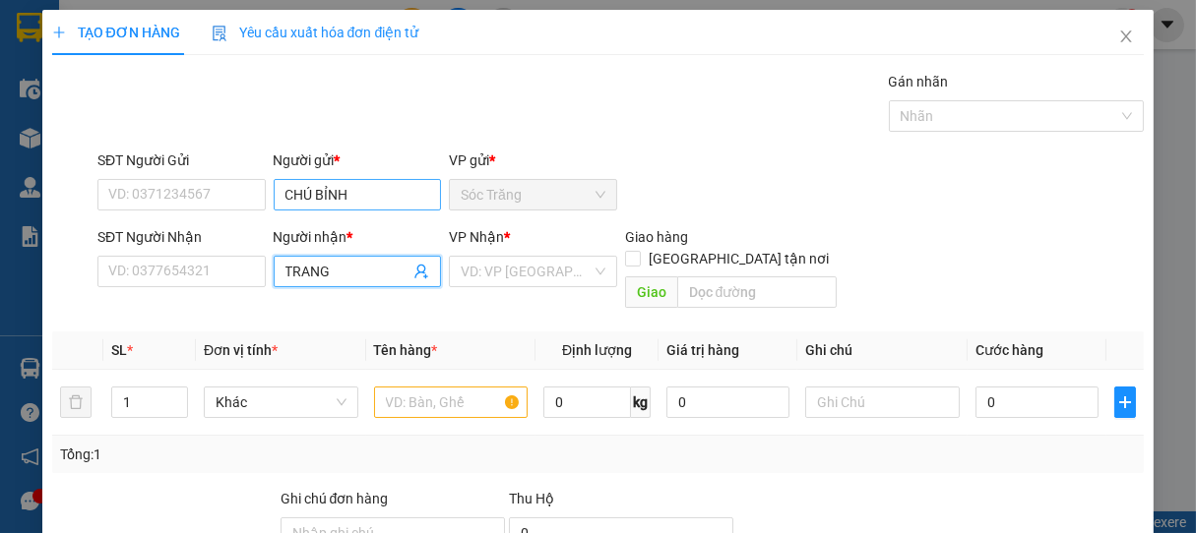
type input "TRANG"
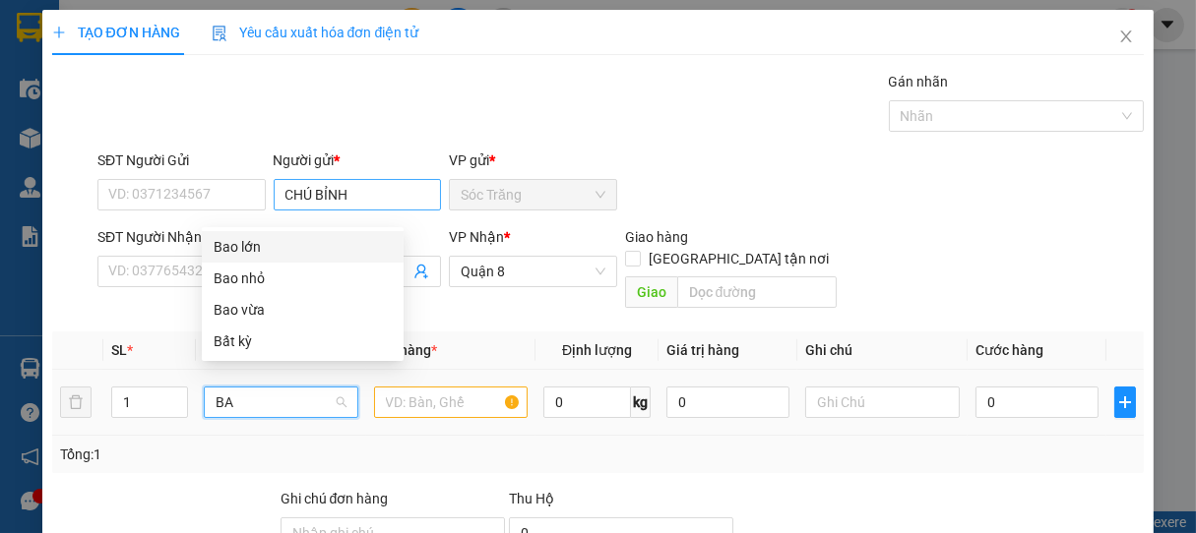
type input "BAO"
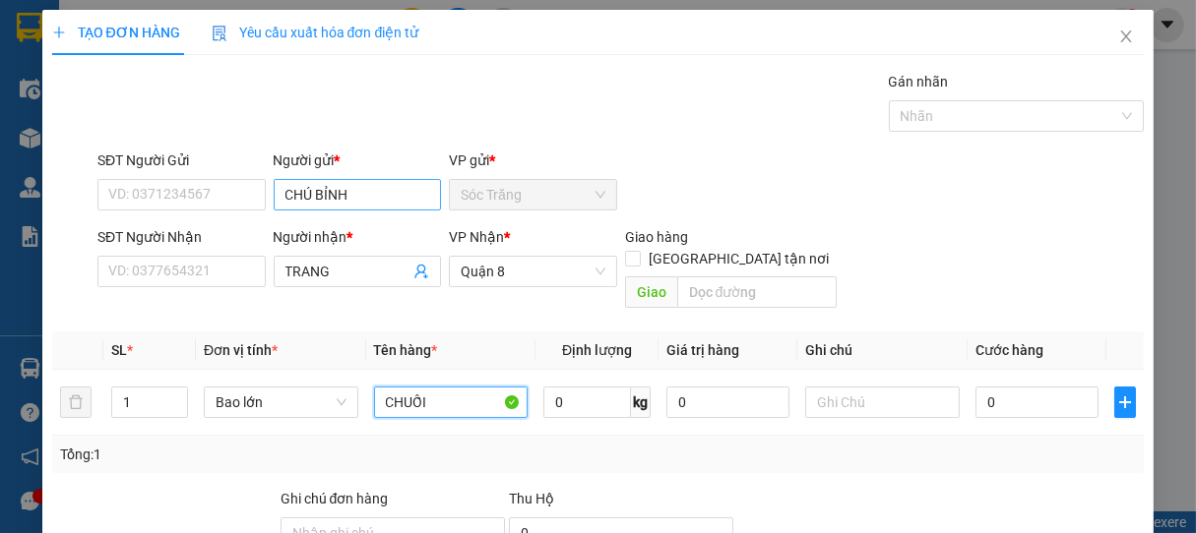
type input "CHUỐI"
type input "3"
type input "40"
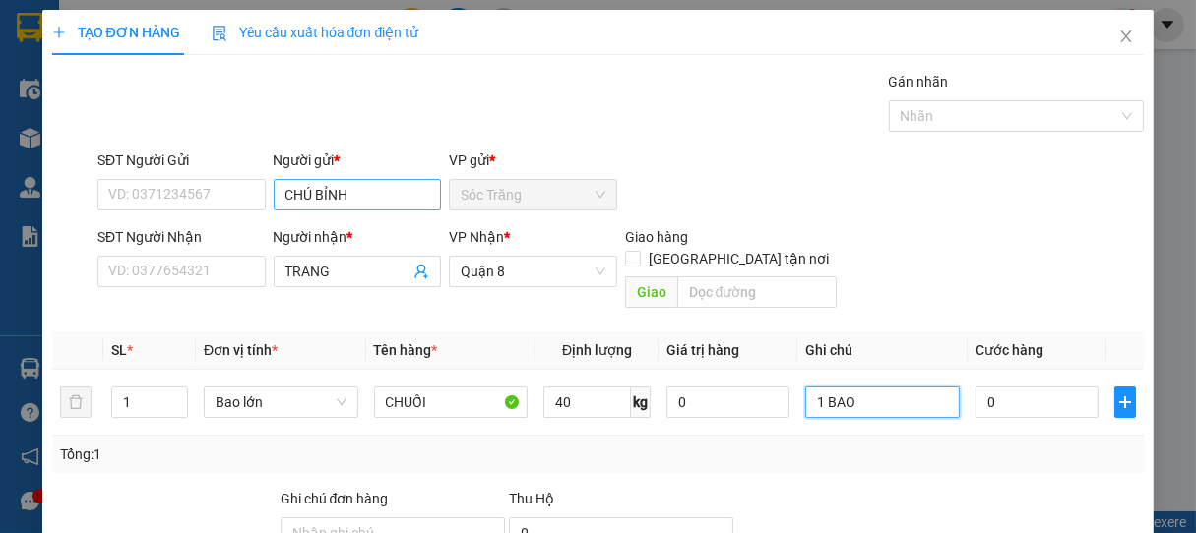
type input "1 BAO"
type input "3"
type input "30"
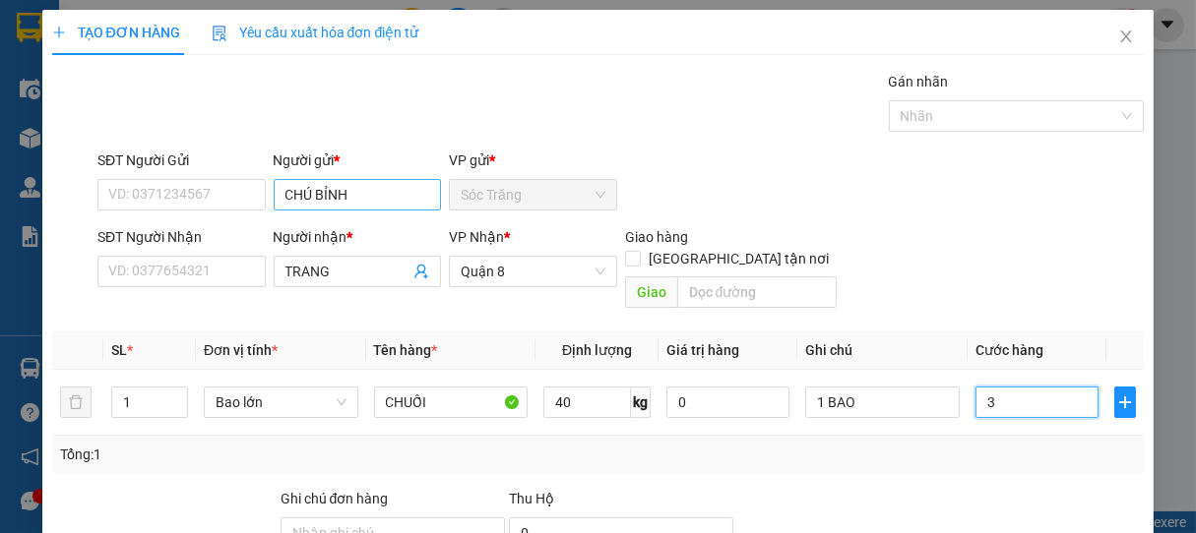
type input "30"
type input "300"
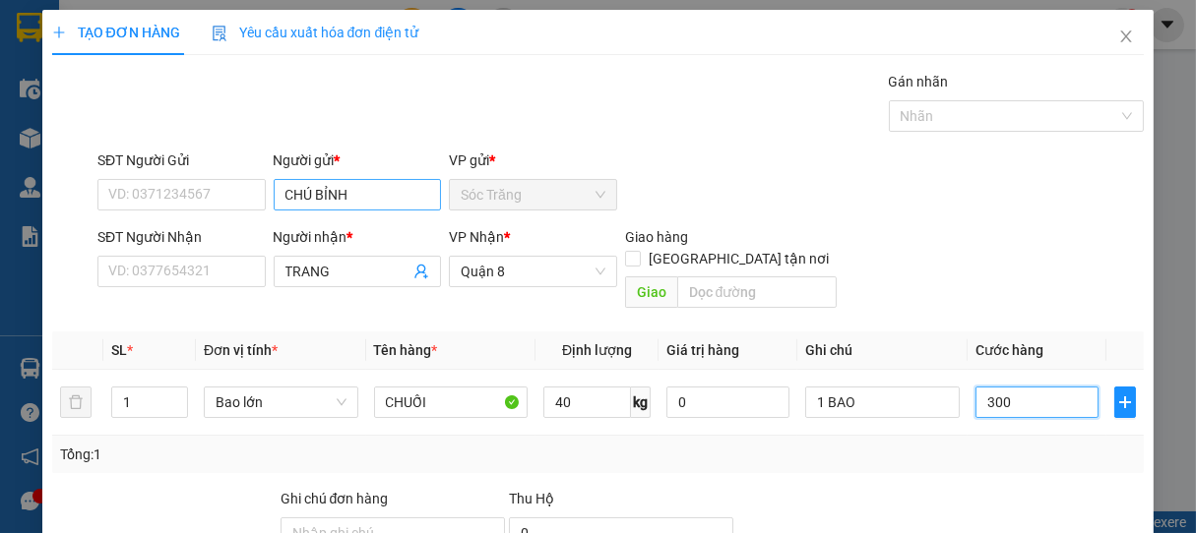
type input "3.000"
type input "30.000"
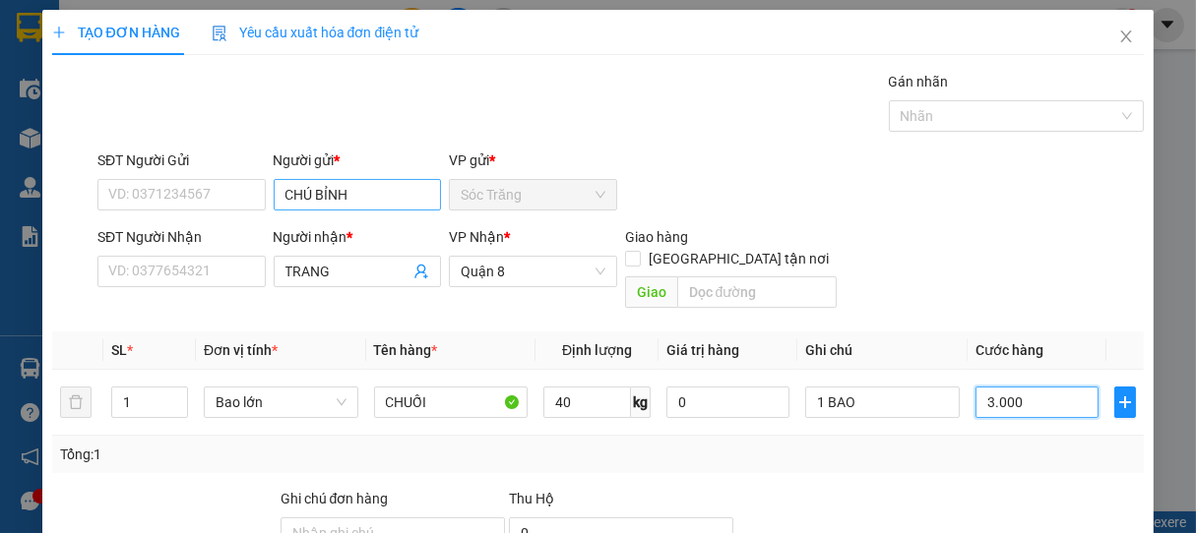
type input "30.000"
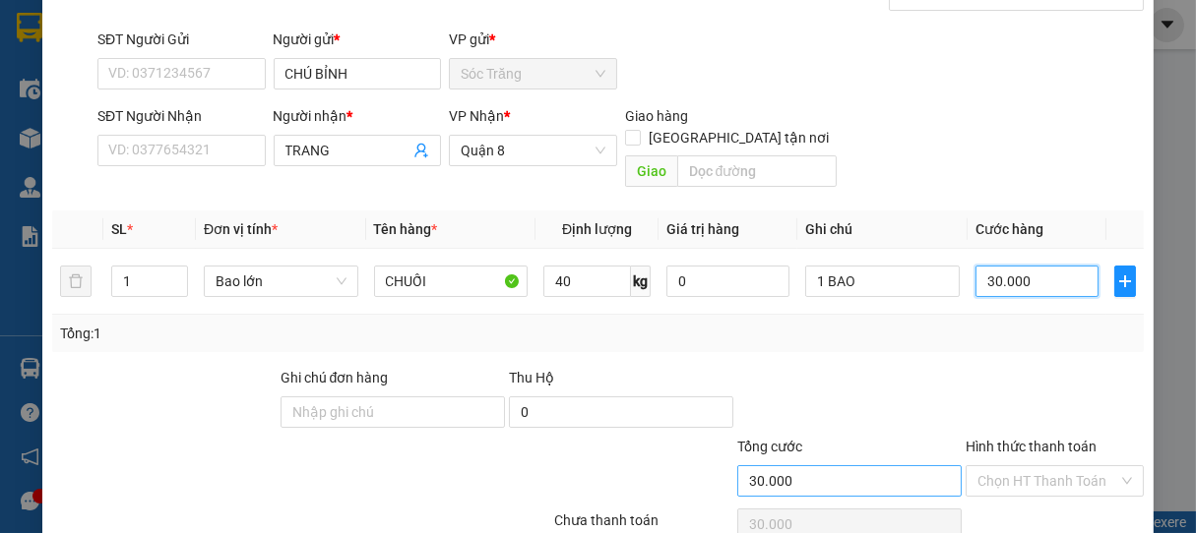
scroll to position [193, 0]
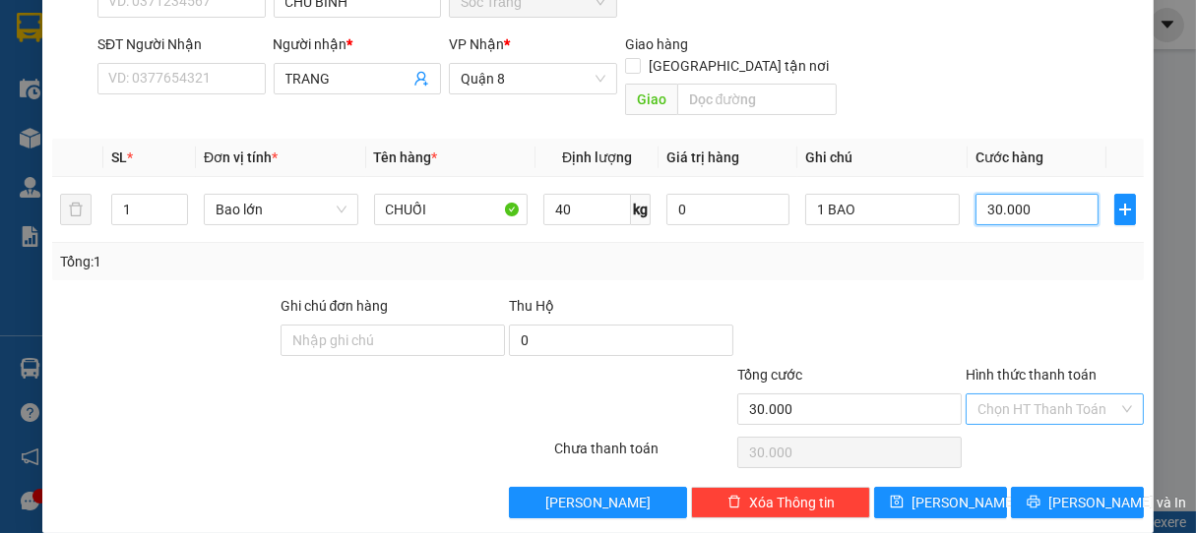
type input "30.000"
click at [1091, 395] on input "Hình thức thanh toán" at bounding box center [1048, 410] width 142 height 30
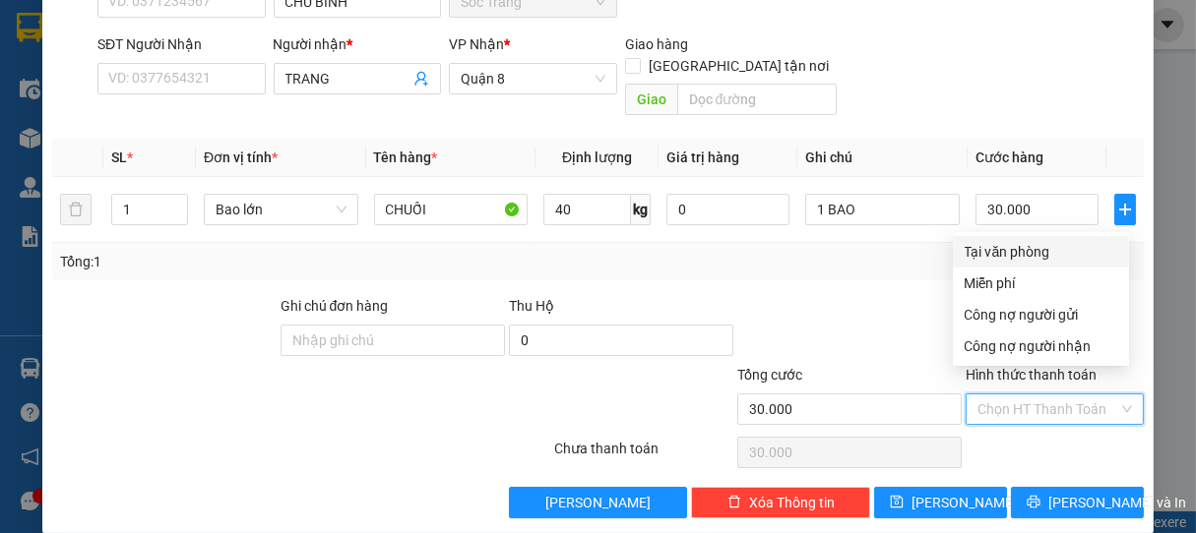
click at [1066, 236] on div "Tại văn phòng" at bounding box center [1041, 251] width 176 height 31
type input "0"
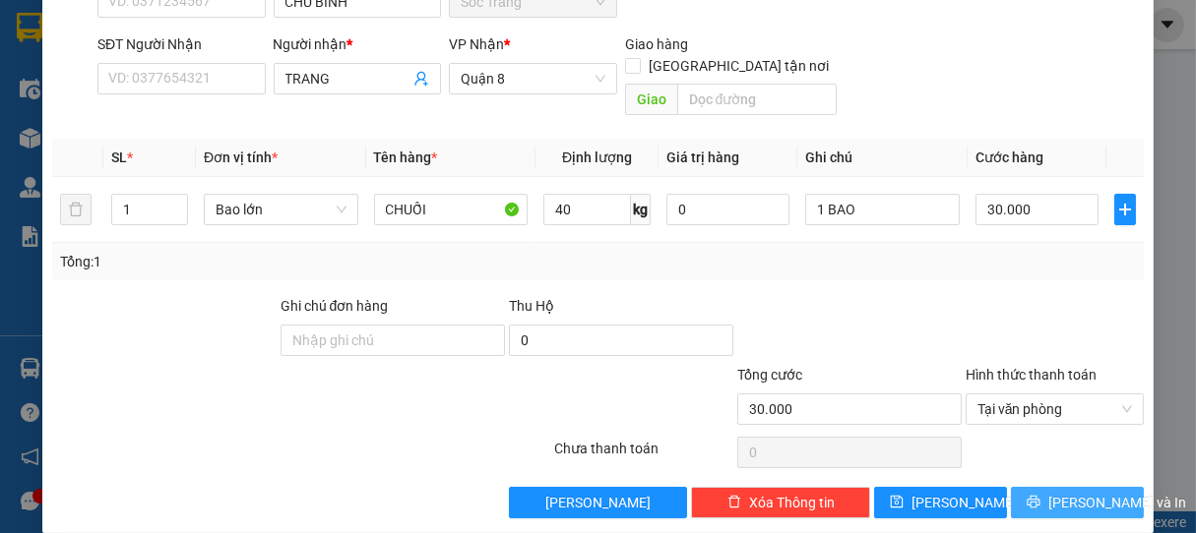
click at [1026, 495] on icon "printer" at bounding box center [1033, 502] width 14 height 14
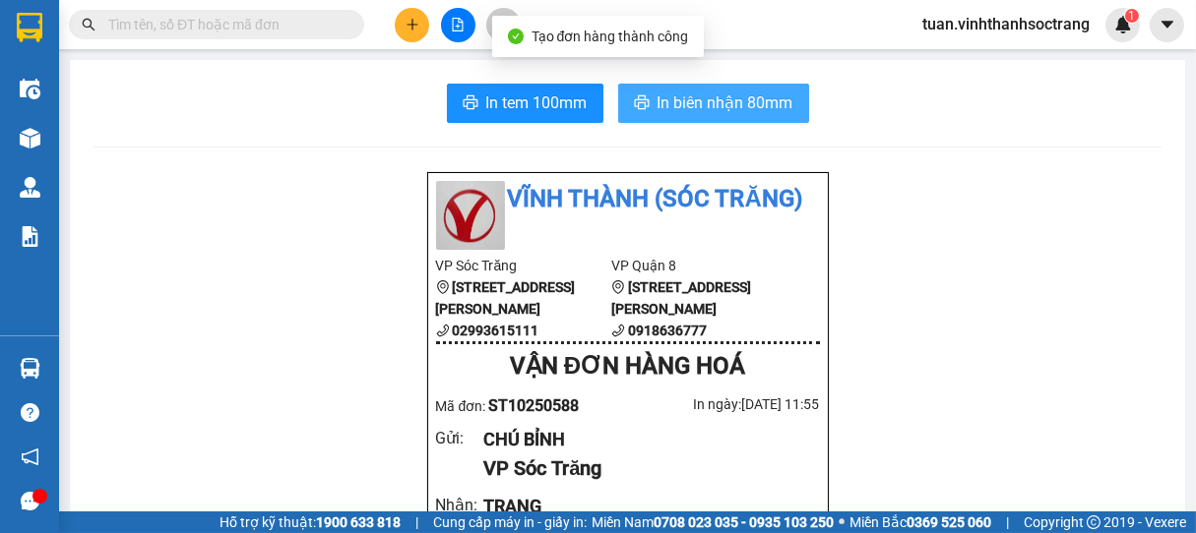
click at [709, 105] on span "In biên nhận 80mm" at bounding box center [725, 103] width 136 height 25
click at [674, 101] on span "In biên nhận 80mm" at bounding box center [725, 103] width 136 height 25
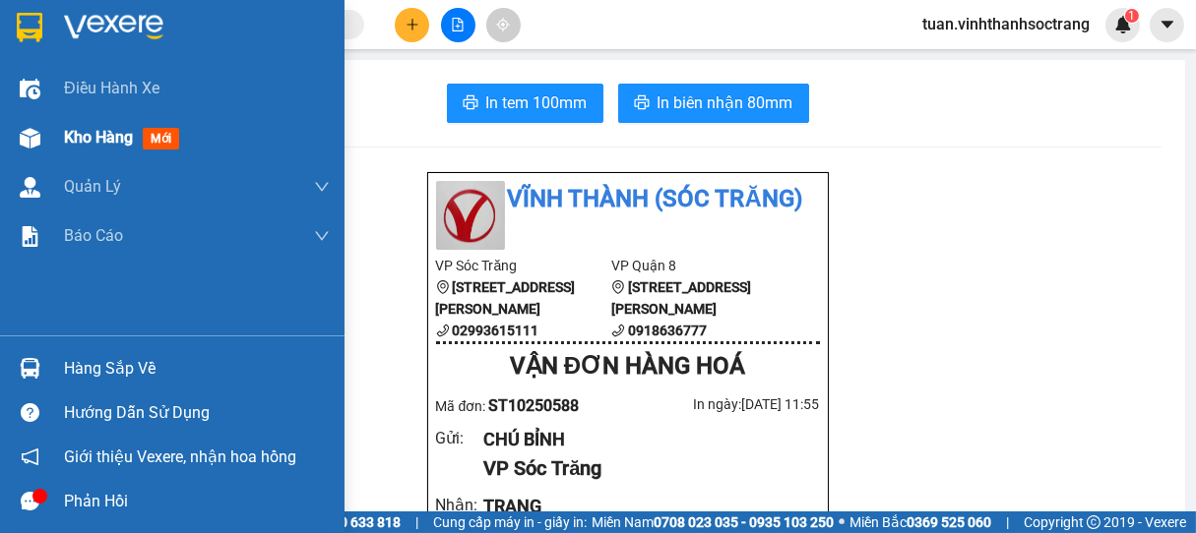
click at [114, 138] on span "Kho hàng" at bounding box center [98, 137] width 69 height 19
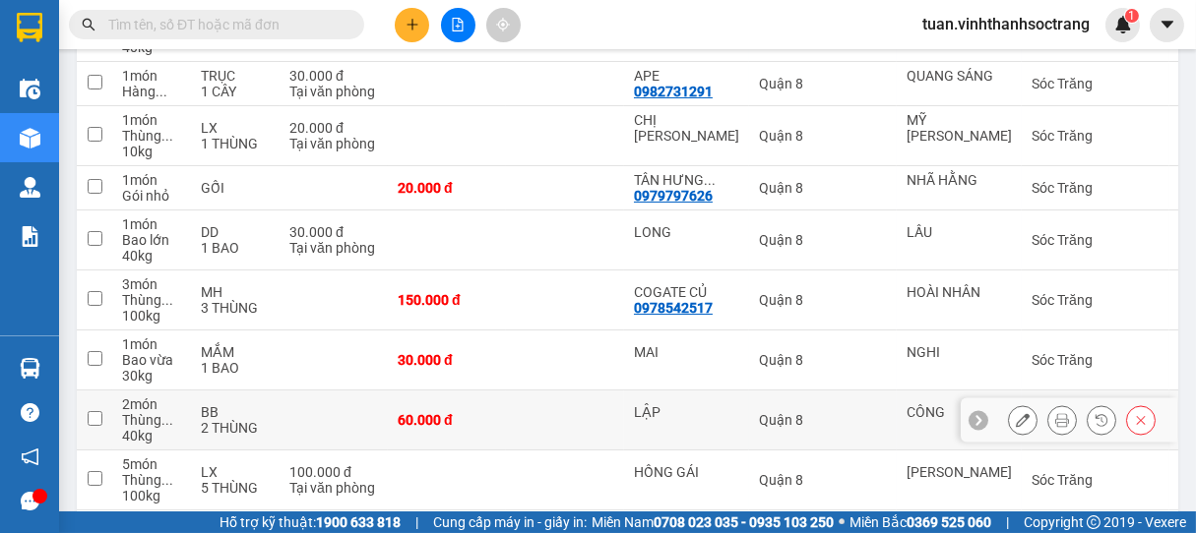
scroll to position [437, 0]
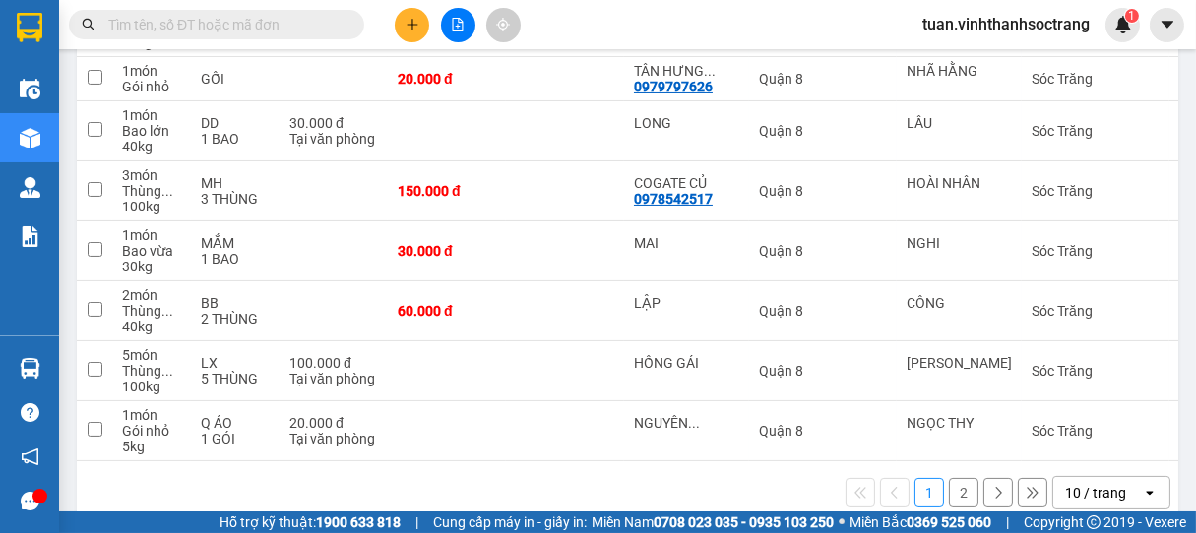
click at [1065, 488] on div "10 / trang" at bounding box center [1095, 493] width 61 height 20
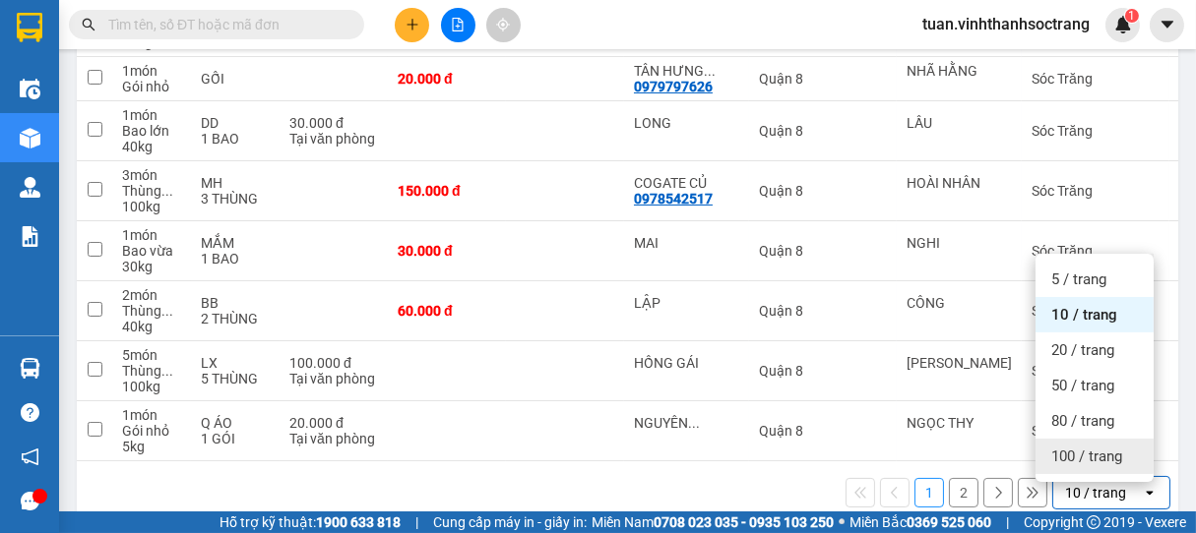
click at [1061, 458] on span "100 / trang" at bounding box center [1086, 457] width 71 height 20
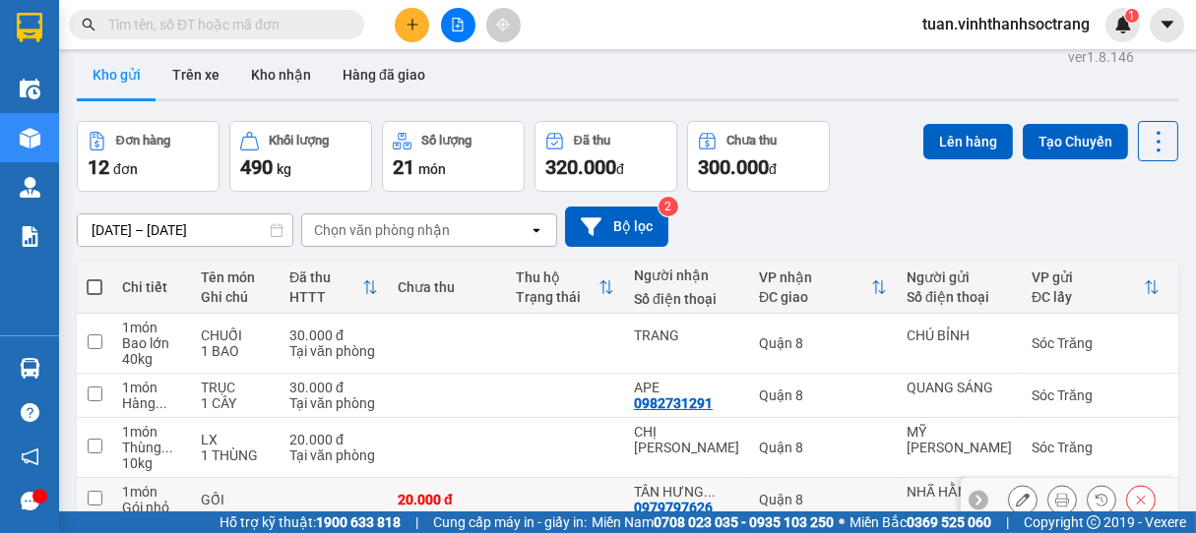
scroll to position [0, 0]
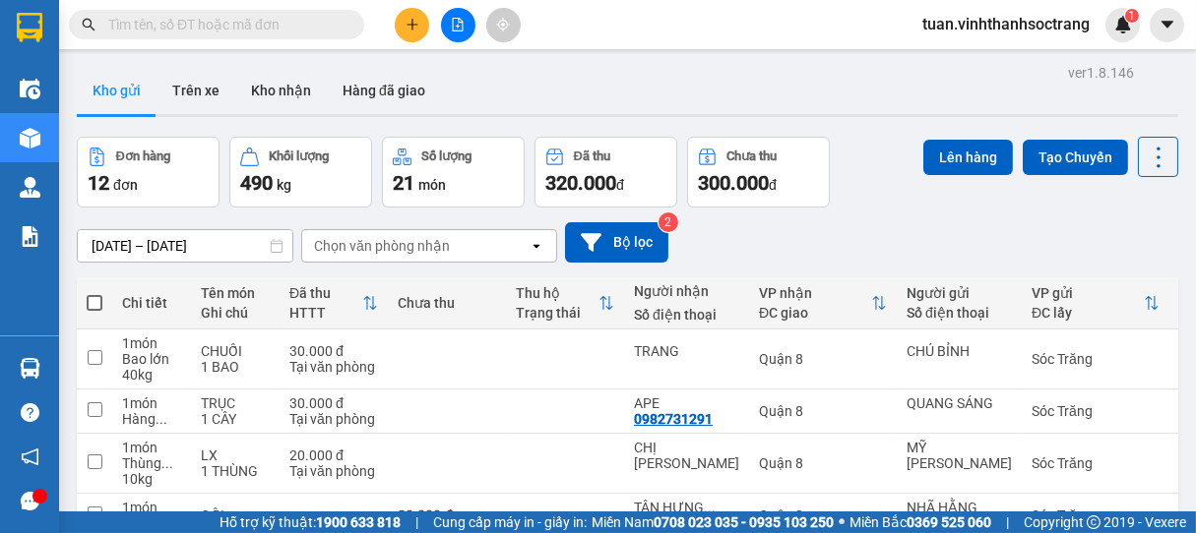
click at [413, 31] on icon "plus" at bounding box center [412, 25] width 14 height 14
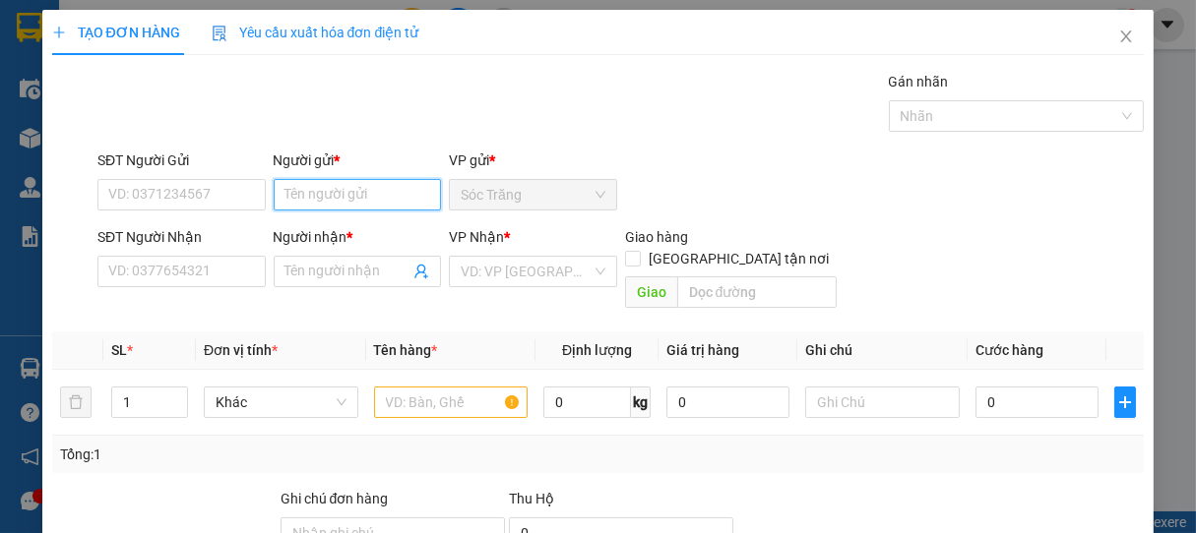
click at [355, 199] on input "Người gửi *" at bounding box center [358, 194] width 168 height 31
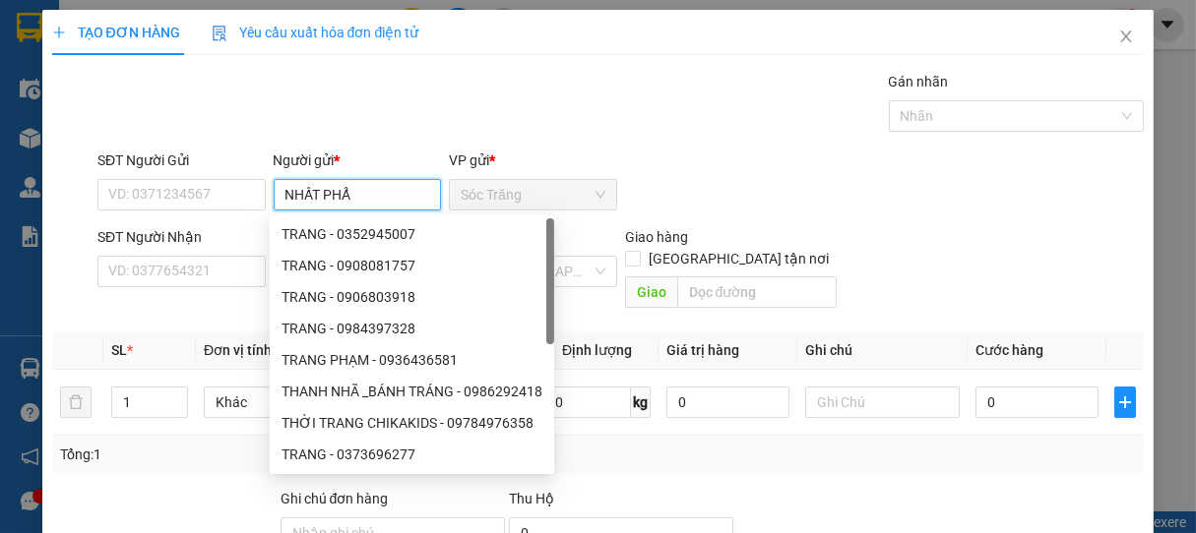
type input "NHẤT PHẨM"
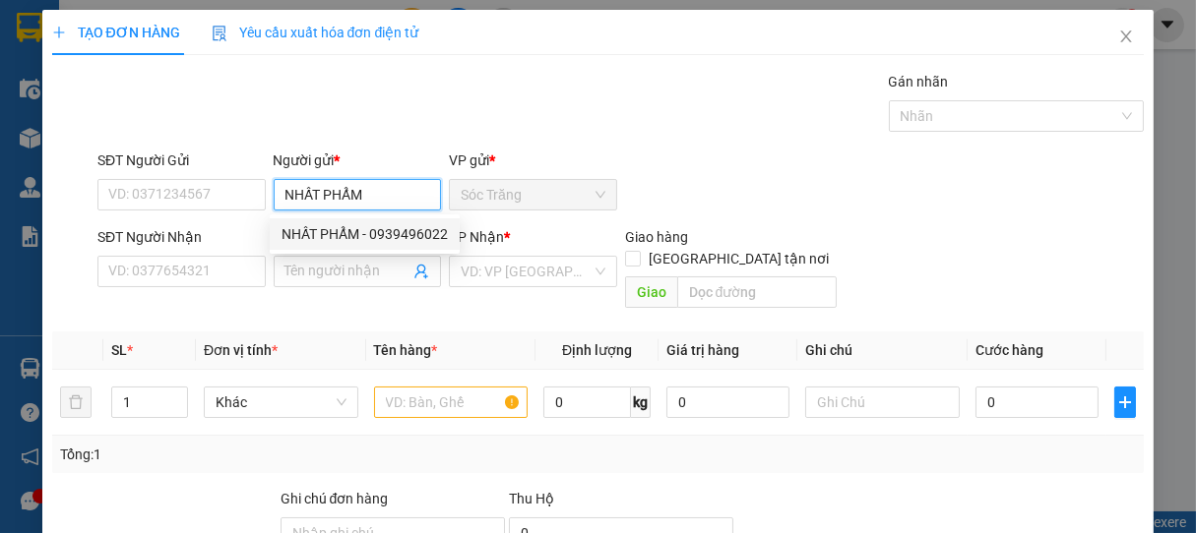
click at [353, 231] on div "NHẤT PHẨM - 0939496022" at bounding box center [364, 234] width 166 height 22
type input "0939496022"
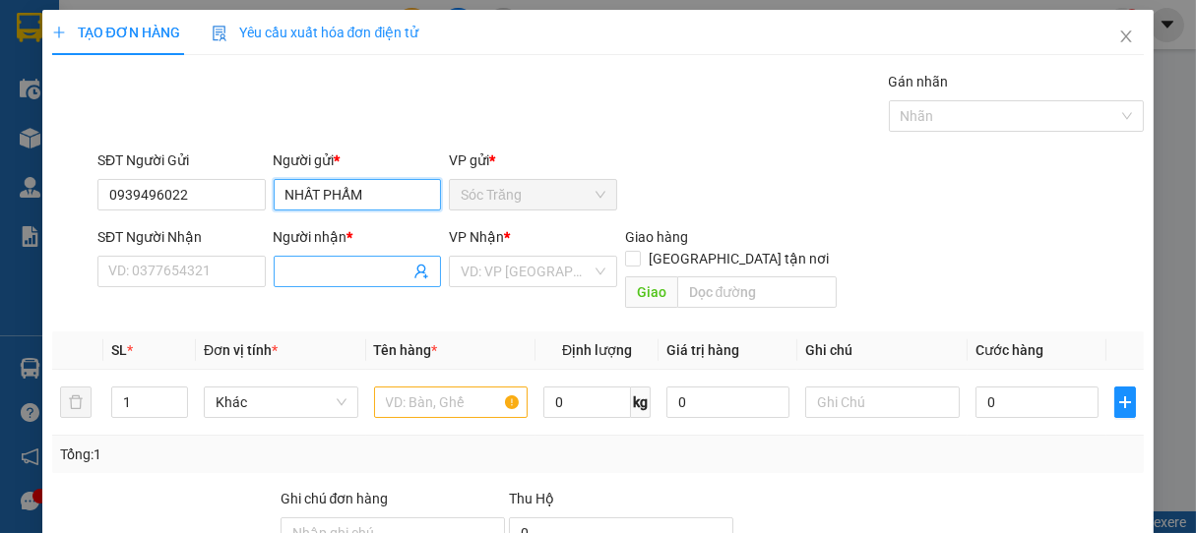
type input "NHẤT PHẨM"
click at [355, 272] on input "Người nhận *" at bounding box center [347, 272] width 125 height 22
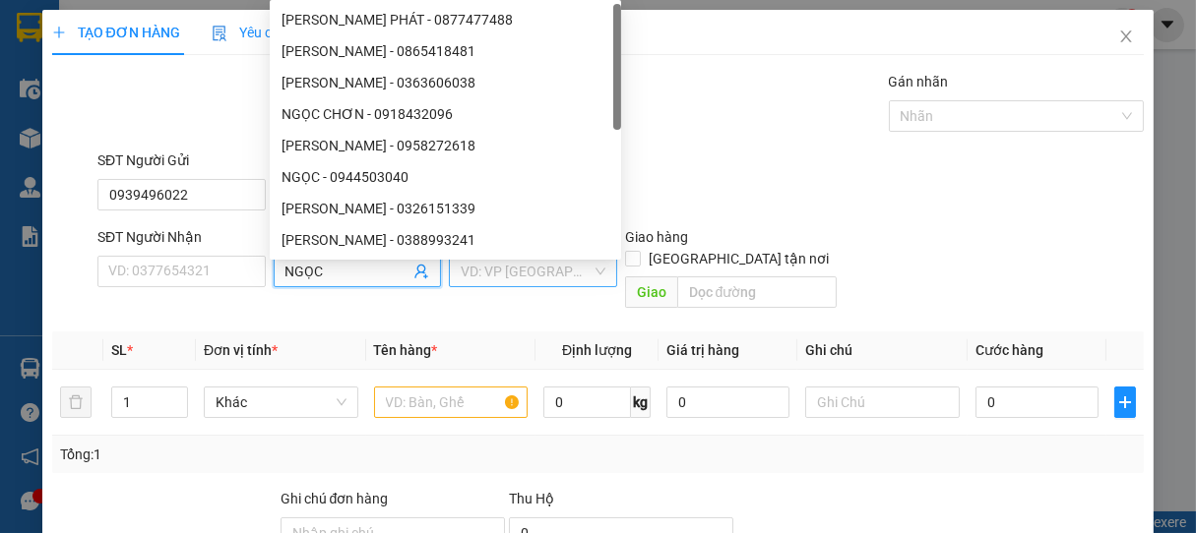
type input "NGỌC"
click at [489, 268] on input "search" at bounding box center [526, 272] width 131 height 30
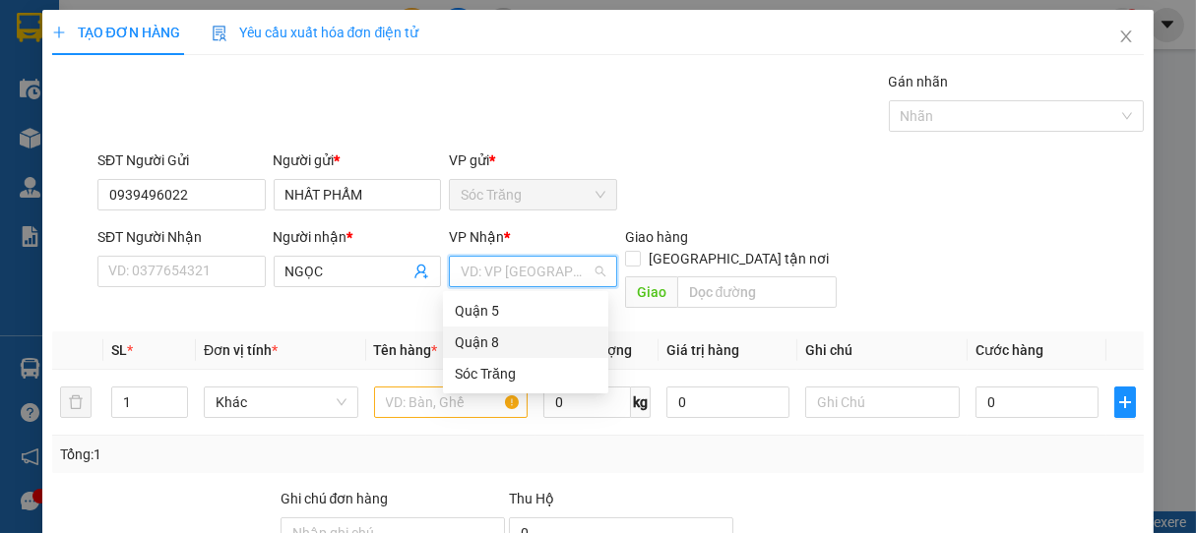
click at [480, 341] on div "Quận 8" at bounding box center [526, 343] width 142 height 22
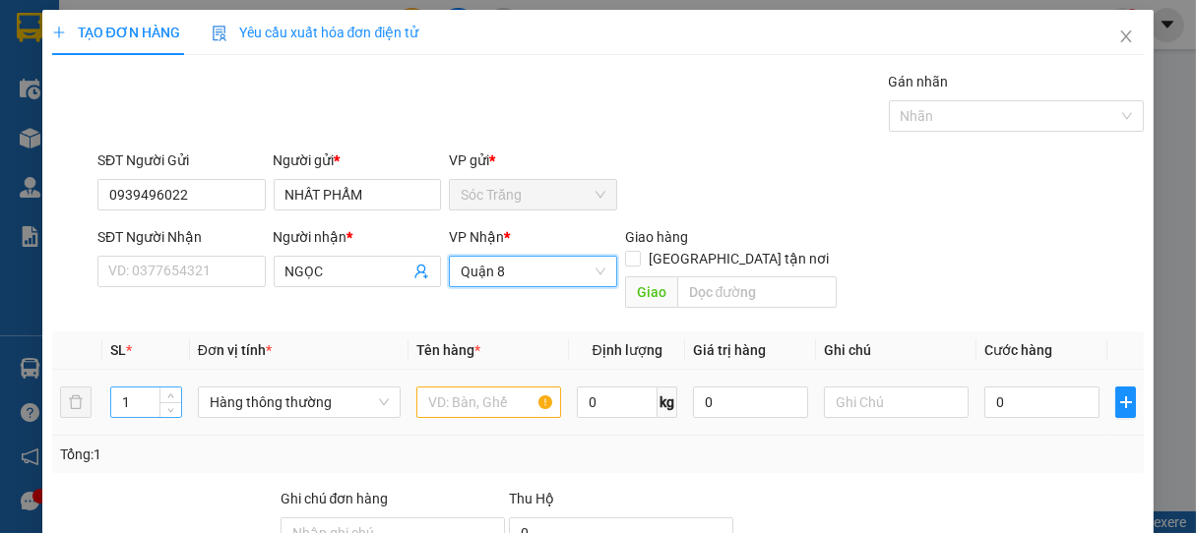
click at [139, 388] on input "1" at bounding box center [146, 403] width 70 height 30
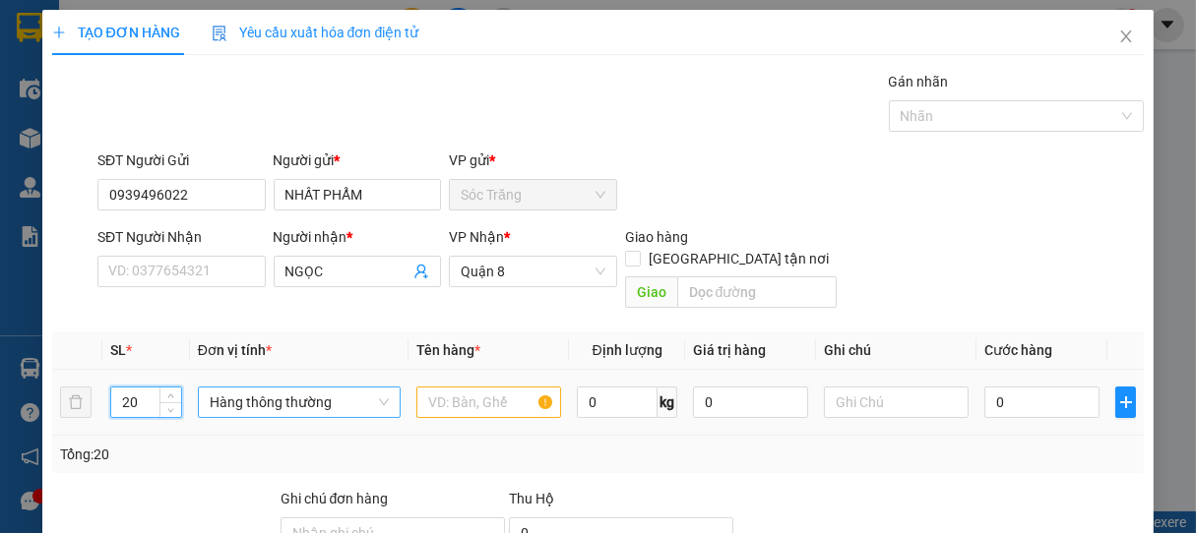
click at [283, 388] on span "Hàng thông thường" at bounding box center [299, 403] width 179 height 30
type input "20"
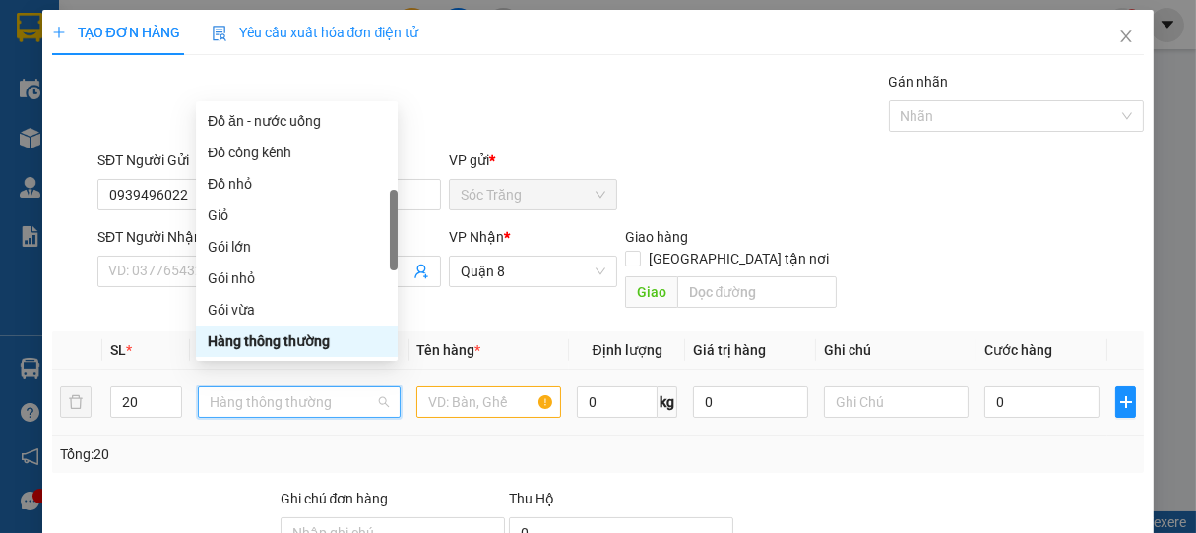
type input "T"
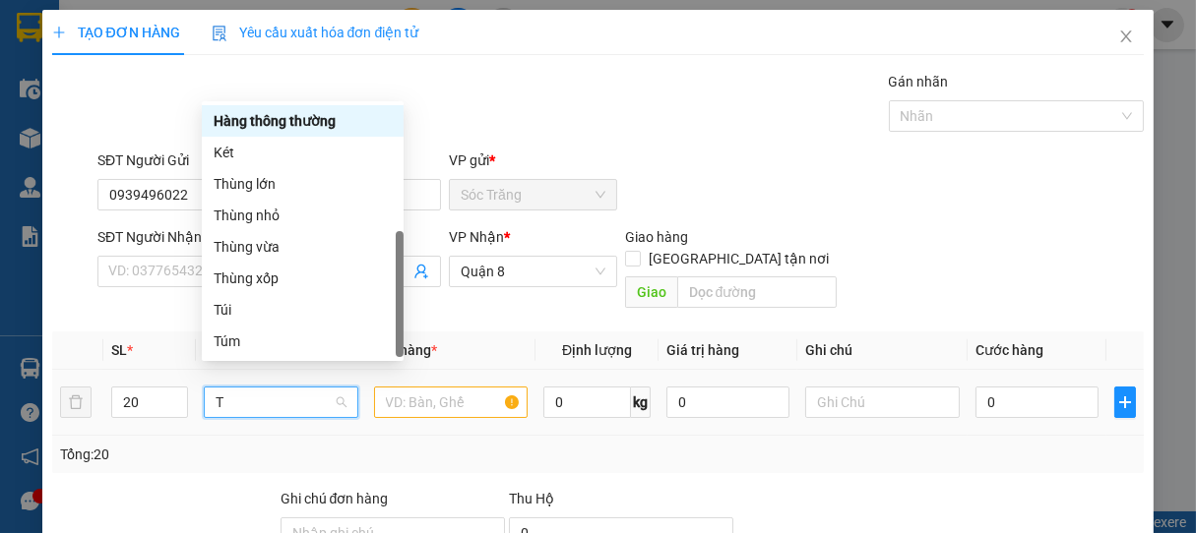
scroll to position [63, 0]
click at [257, 253] on div "Thùng vừa" at bounding box center [303, 247] width 178 height 22
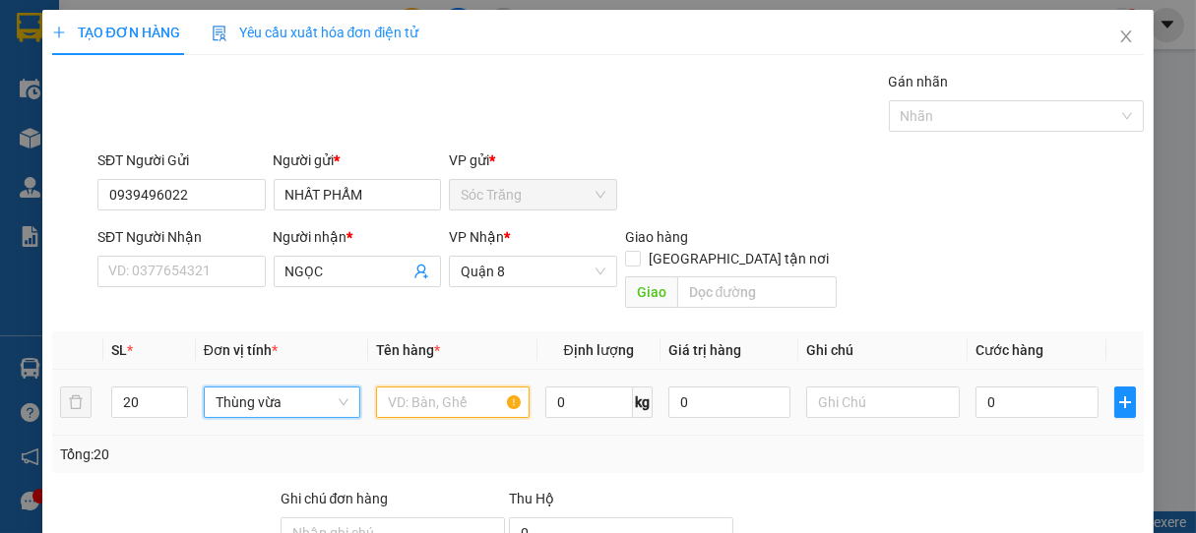
click at [386, 387] on input "text" at bounding box center [453, 402] width 154 height 31
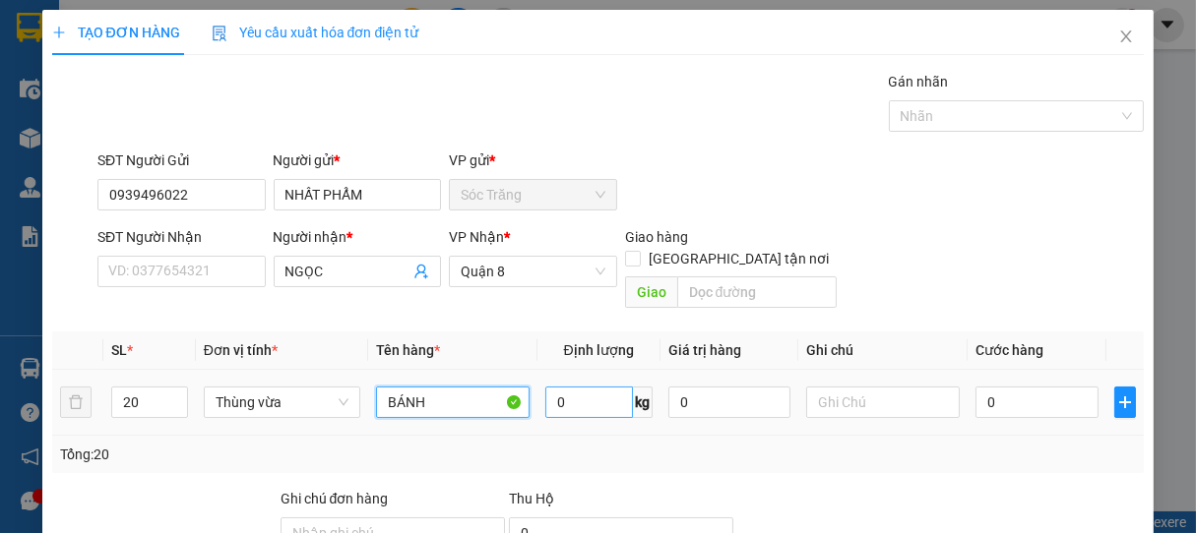
type input "BÁNH"
click at [603, 390] on input "0" at bounding box center [589, 402] width 88 height 31
type input "175"
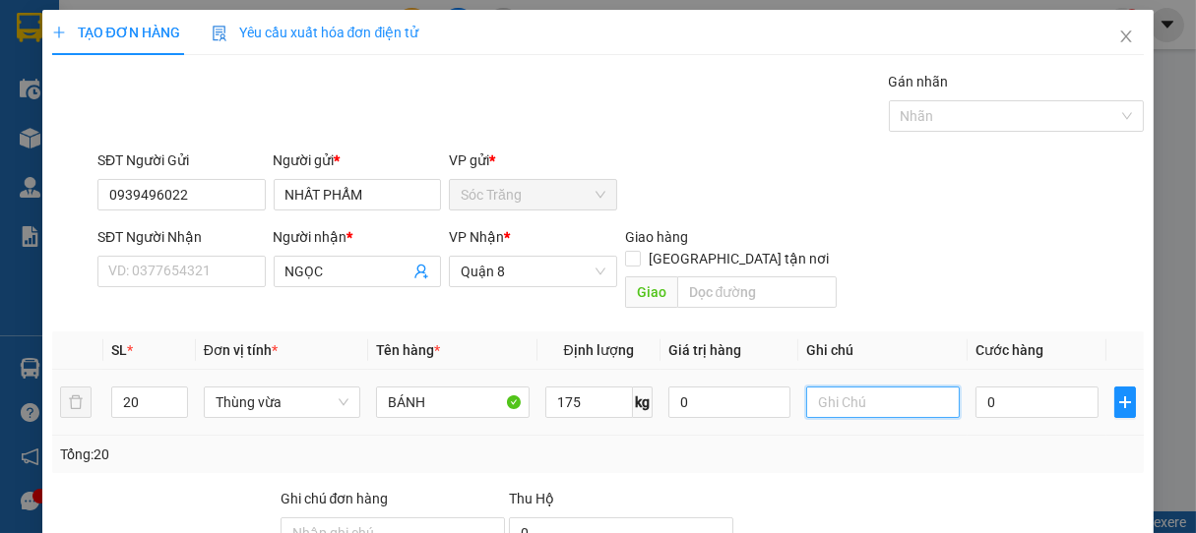
click at [867, 387] on input "text" at bounding box center [883, 402] width 154 height 31
type input "15 L 5 N"
click at [1006, 388] on input "0" at bounding box center [1036, 402] width 123 height 31
type input "3"
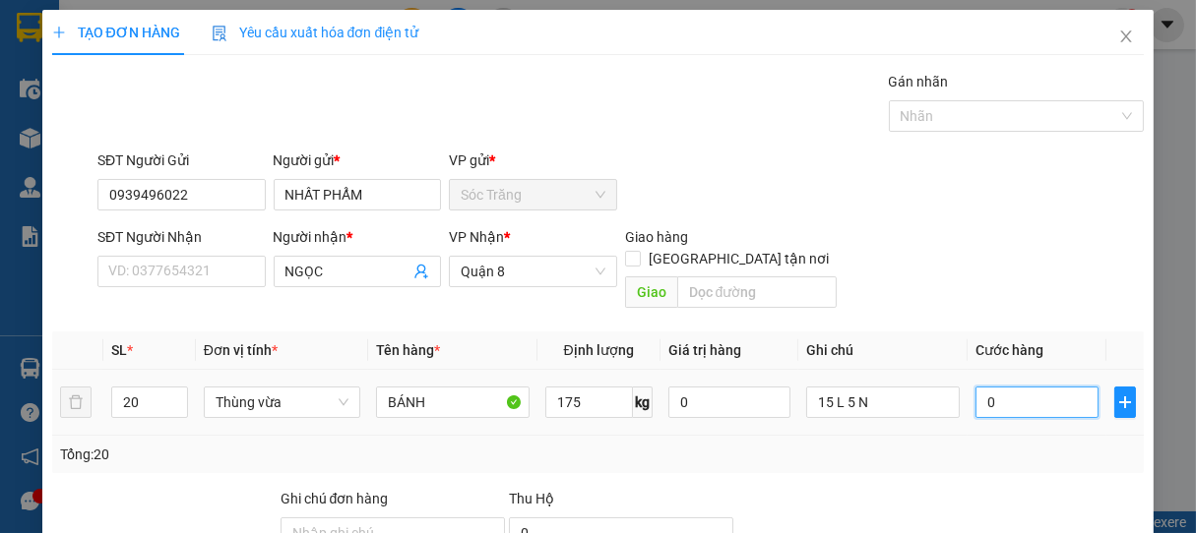
type input "3"
type input "37"
type input "375"
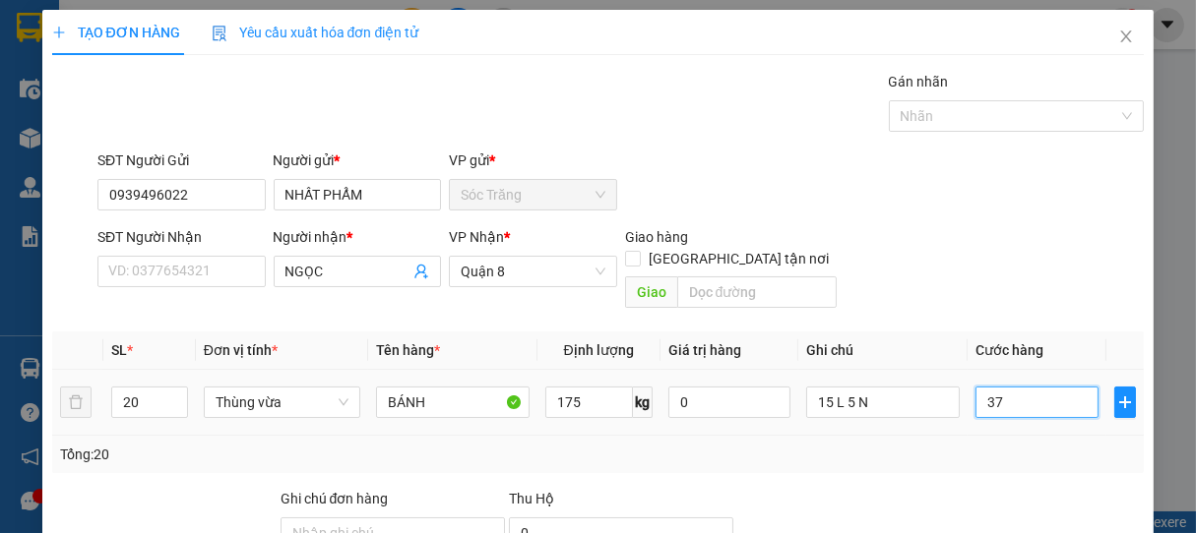
type input "375"
type input "3.750"
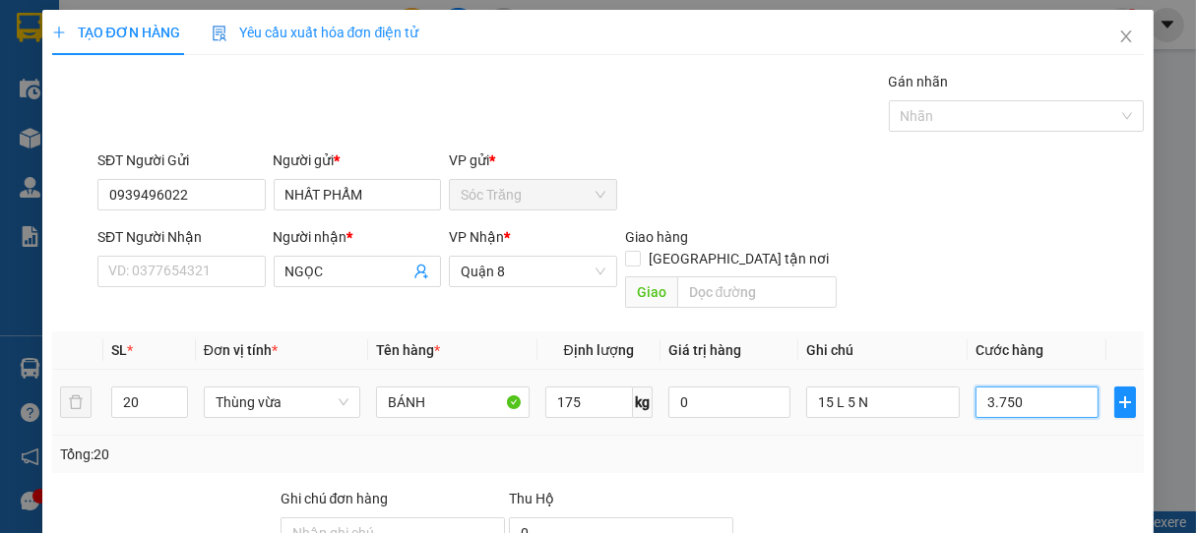
type input "37.500"
type input "375.000"
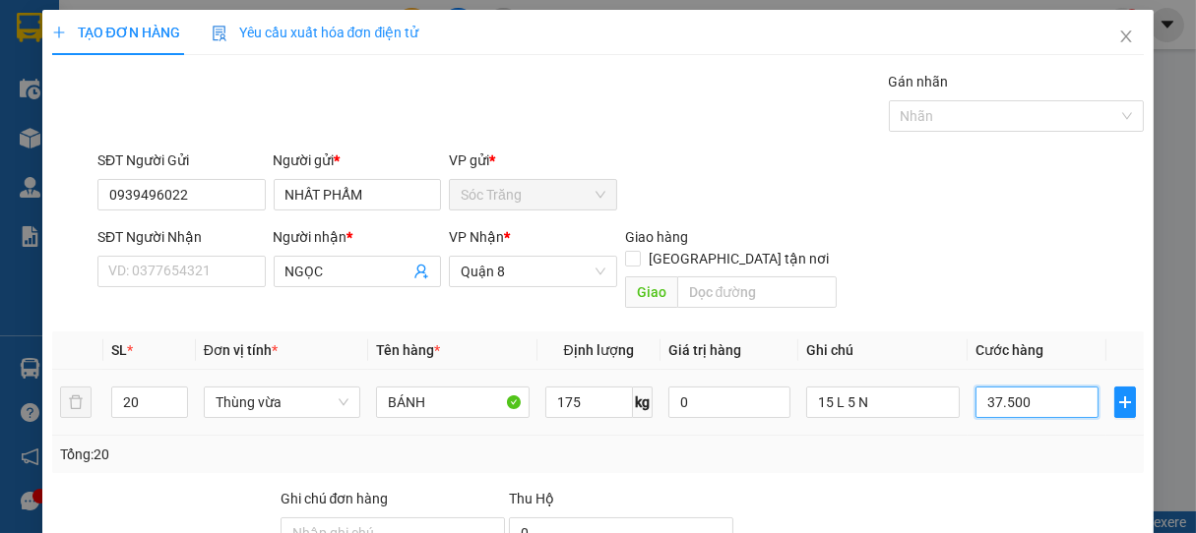
type input "375.000"
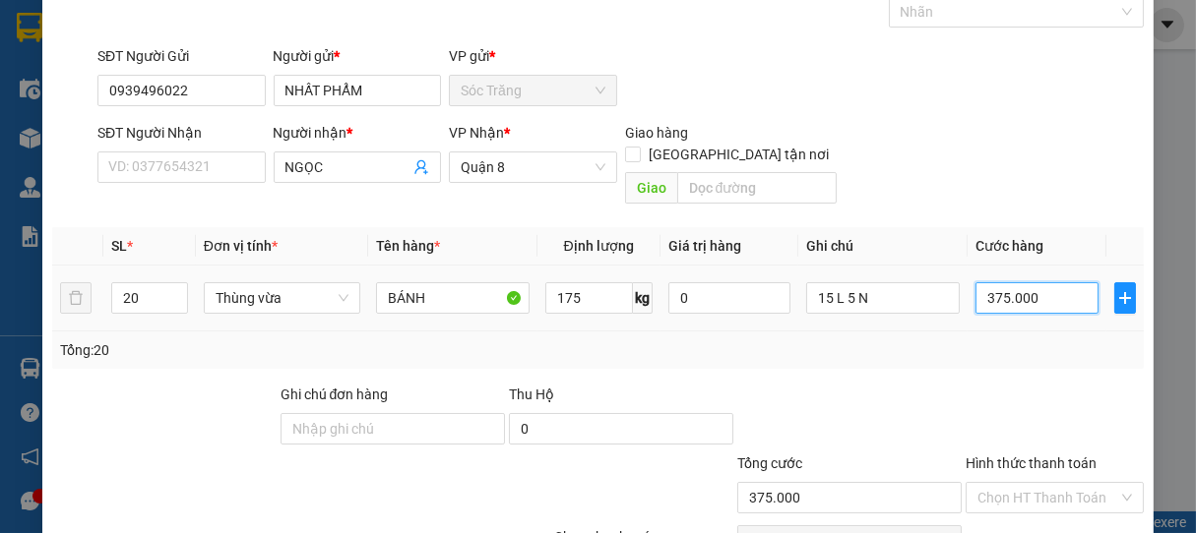
scroll to position [193, 0]
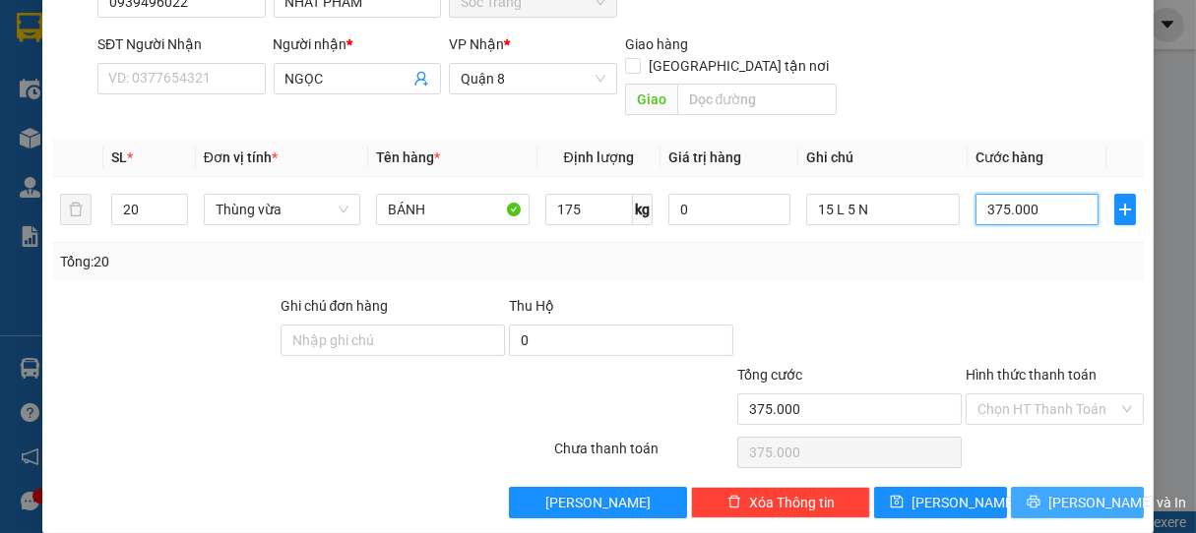
type input "375.000"
click at [1061, 492] on span "[PERSON_NAME] và In" at bounding box center [1117, 503] width 138 height 22
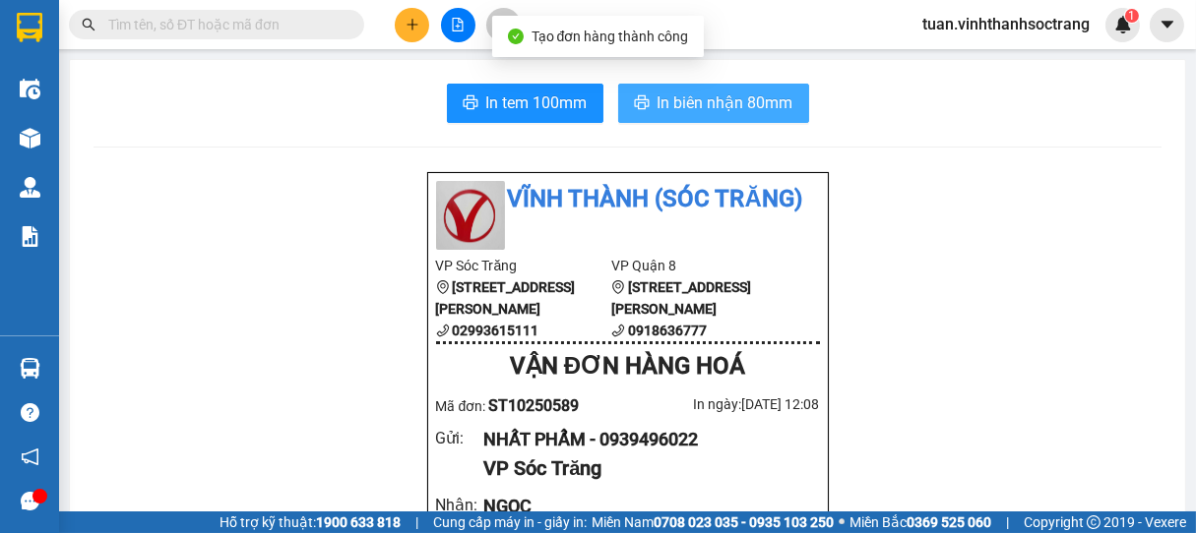
click at [701, 104] on span "In biên nhận 80mm" at bounding box center [725, 103] width 136 height 25
